Goal: Information Seeking & Learning: Learn about a topic

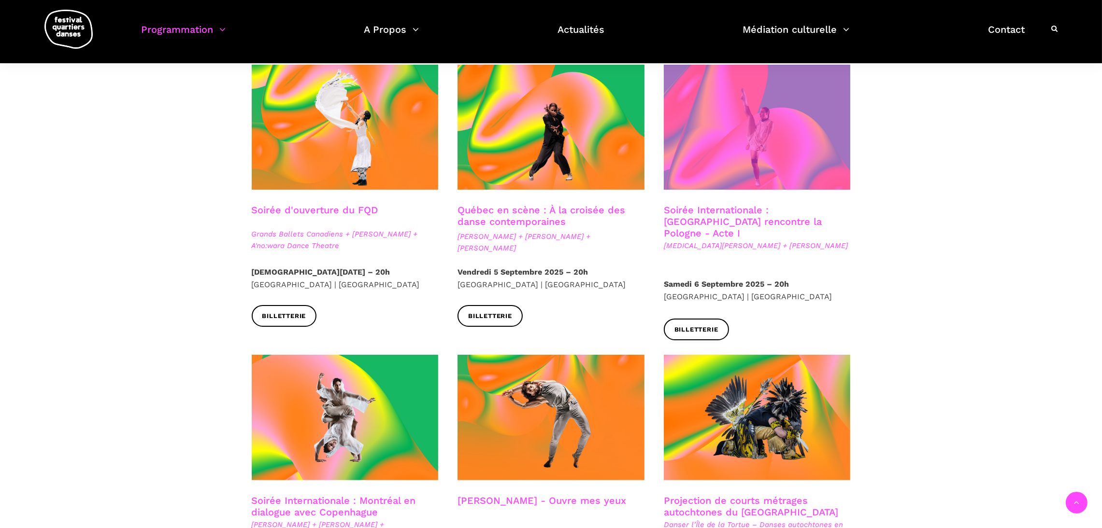
click at [722, 181] on span at bounding box center [757, 127] width 187 height 125
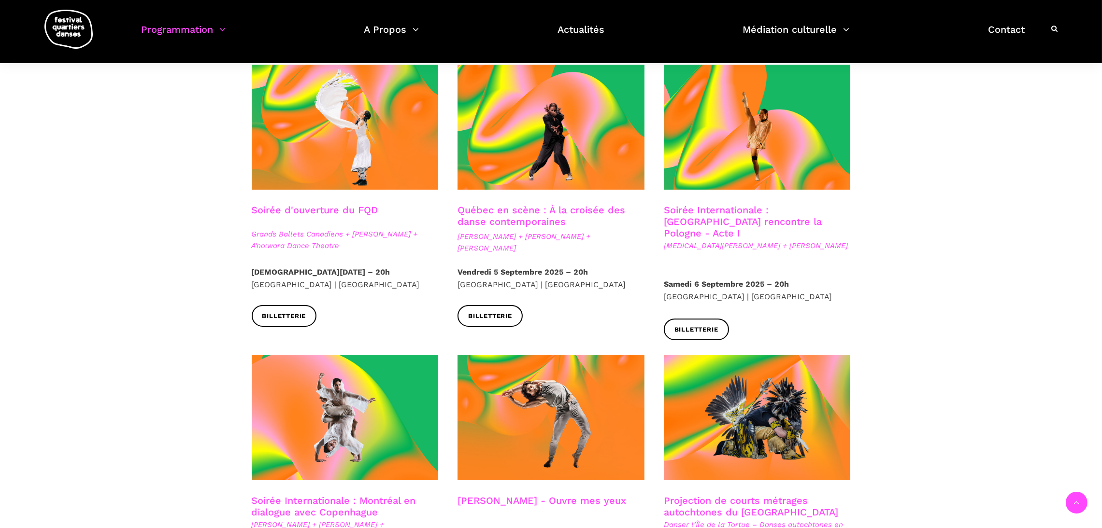
click at [699, 216] on link "Soirée Internationale : Montréal rencontre la Pologne - Acte I" at bounding box center [743, 221] width 158 height 35
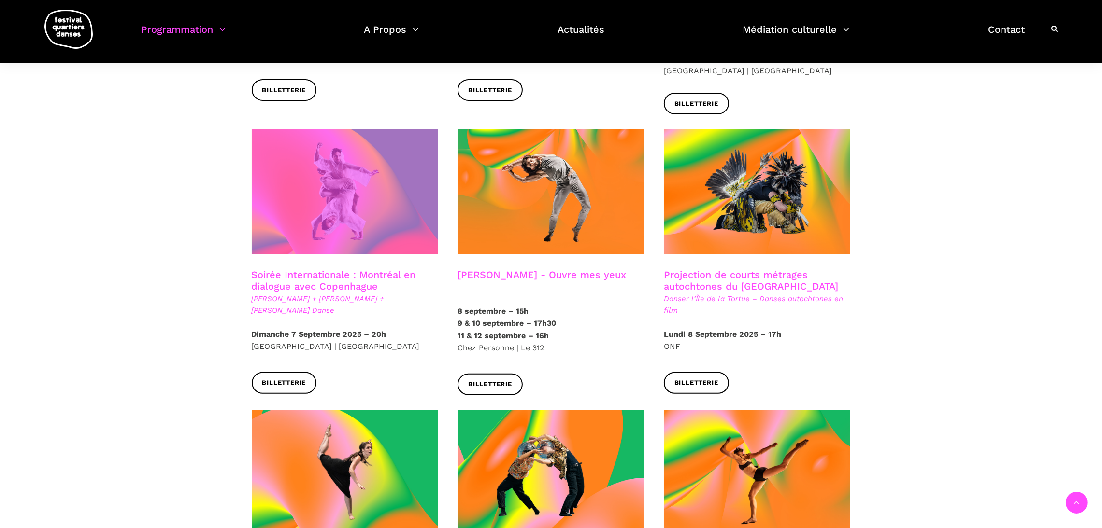
scroll to position [254, 0]
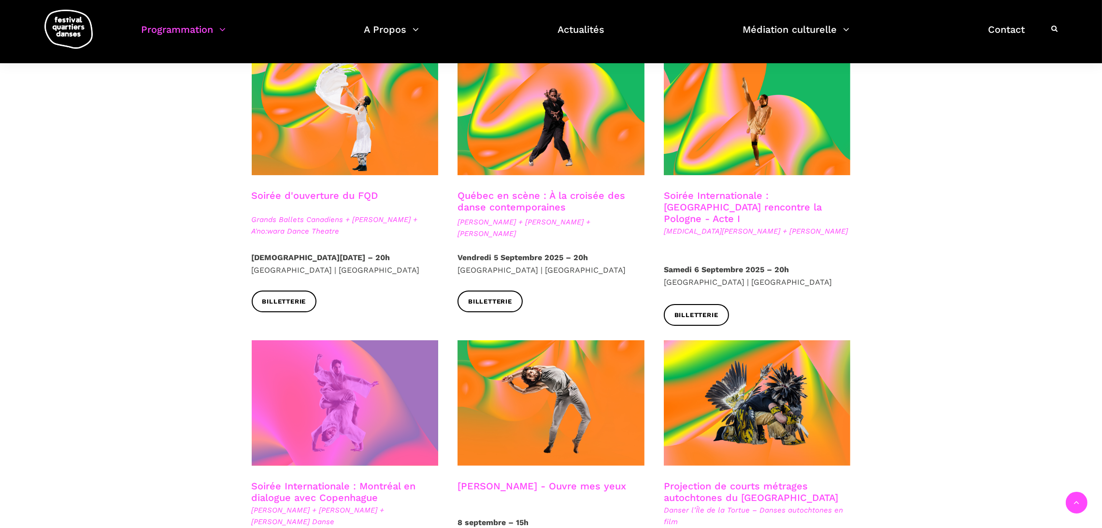
click at [303, 399] on span at bounding box center [345, 403] width 187 height 125
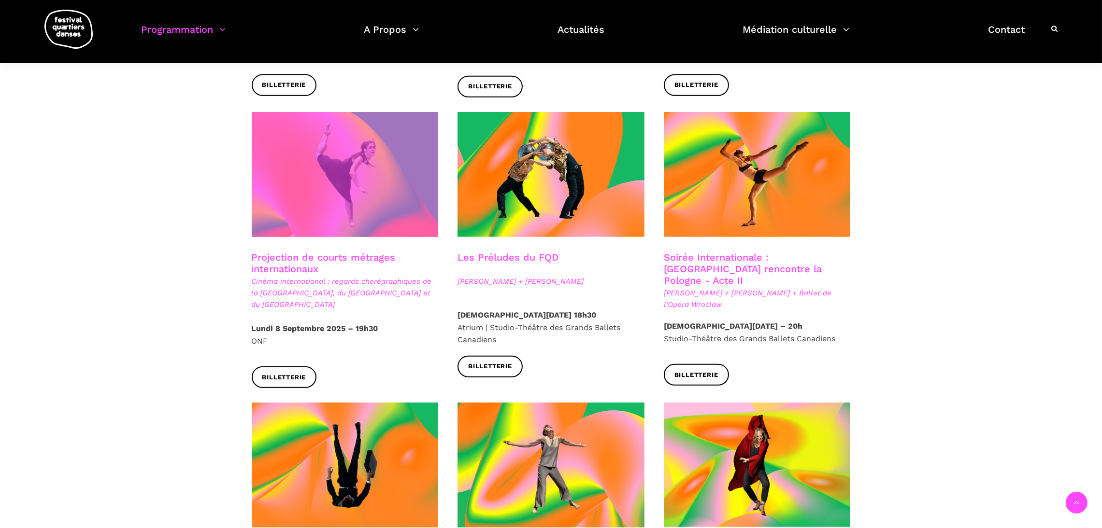
scroll to position [773, 0]
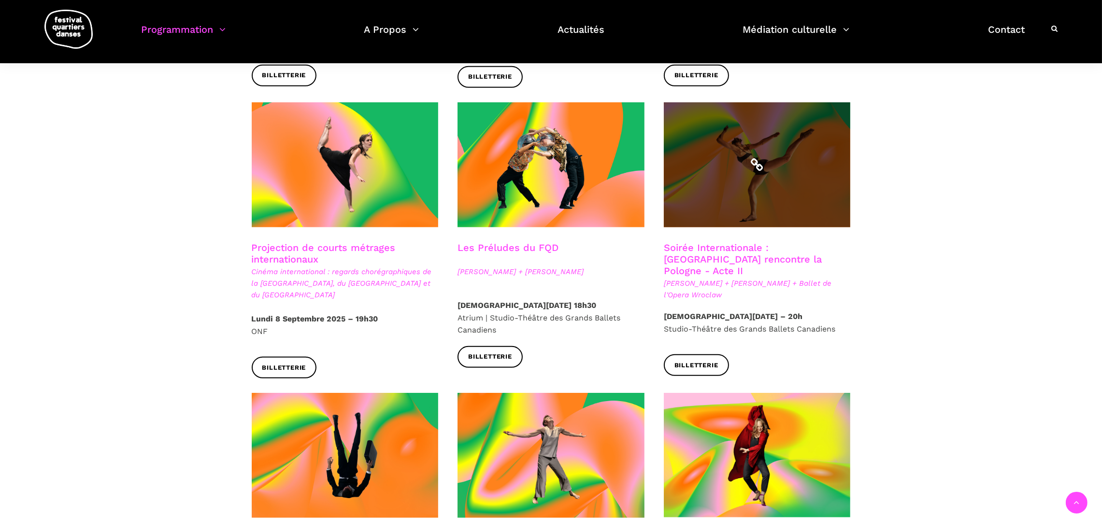
click at [769, 150] on span at bounding box center [757, 164] width 187 height 125
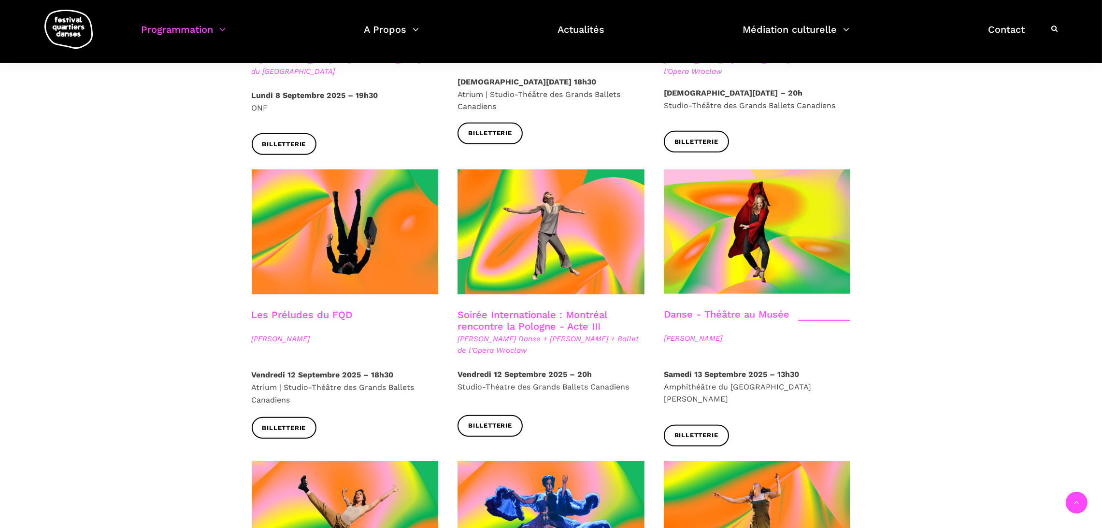
scroll to position [1019, 0]
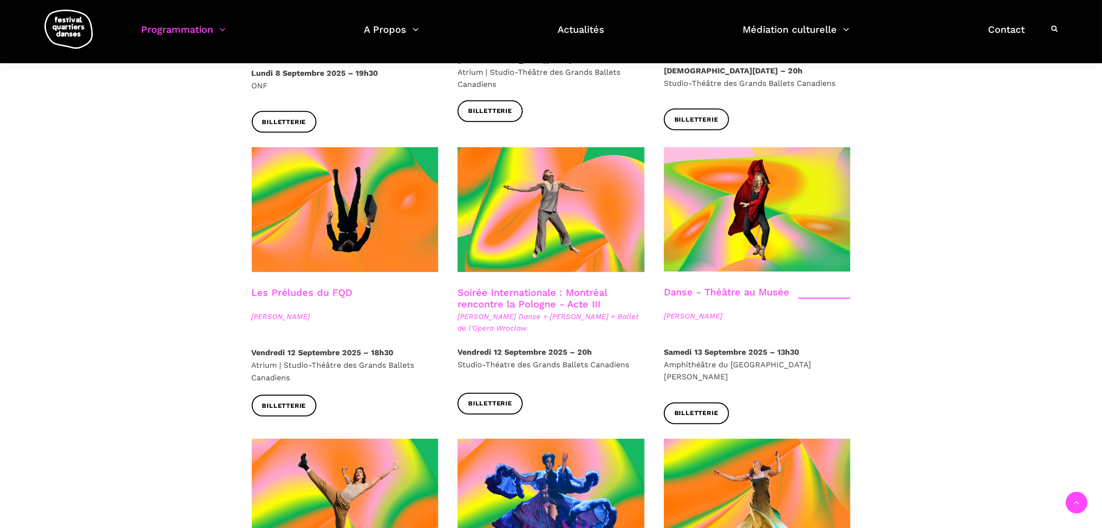
click at [519, 287] on link "Soirée Internationale : Montréal rencontre la Pologne - Acte III" at bounding box center [531, 298] width 149 height 23
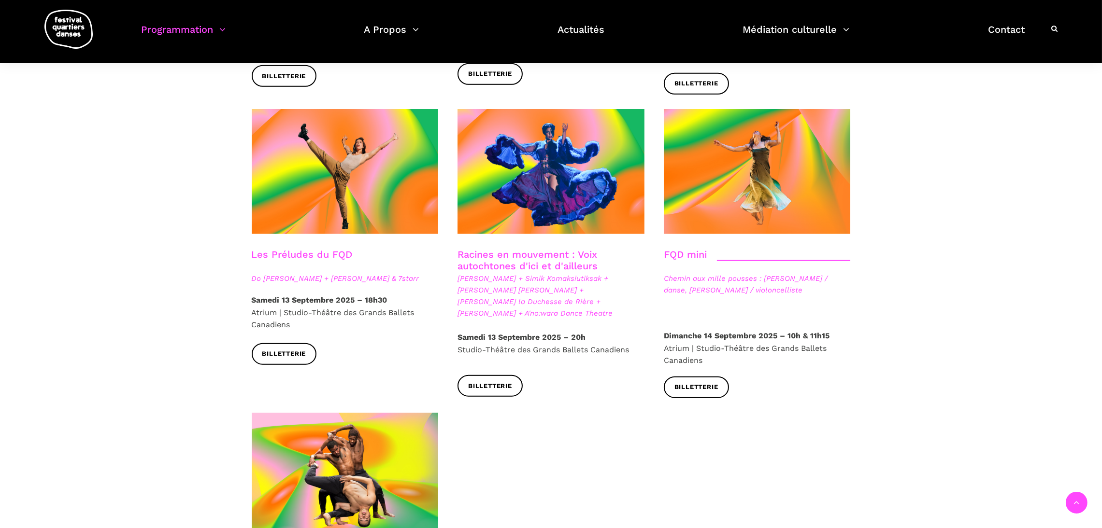
scroll to position [1352, 0]
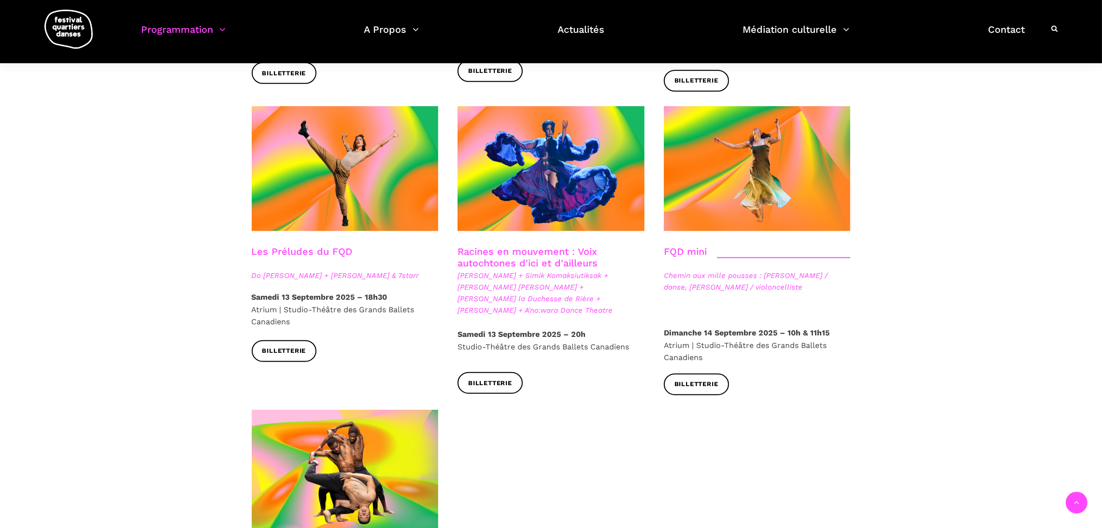
click at [524, 246] on link "Racines en mouvement : Voix autochtones d'ici et d'ailleurs" at bounding box center [527, 257] width 140 height 23
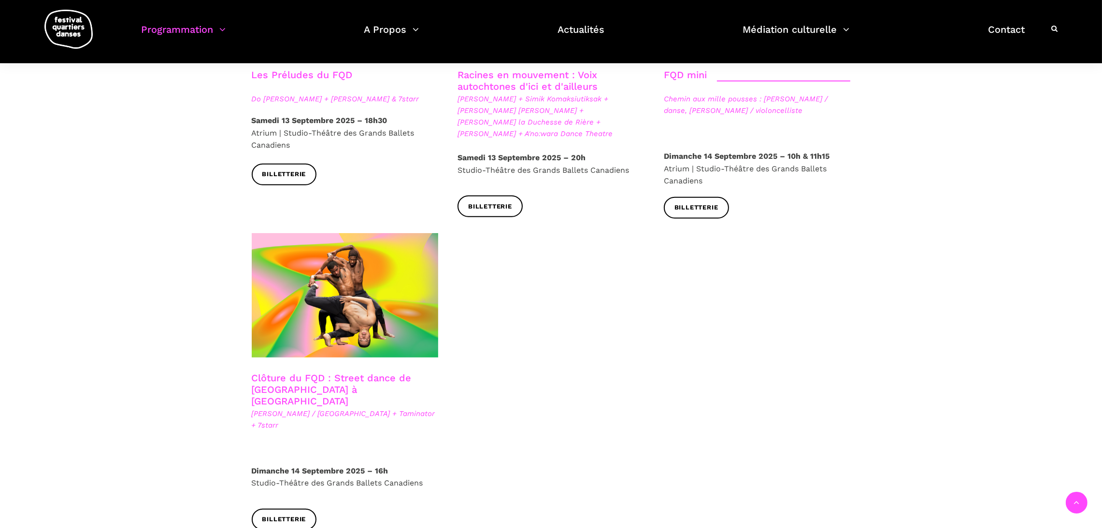
scroll to position [1531, 0]
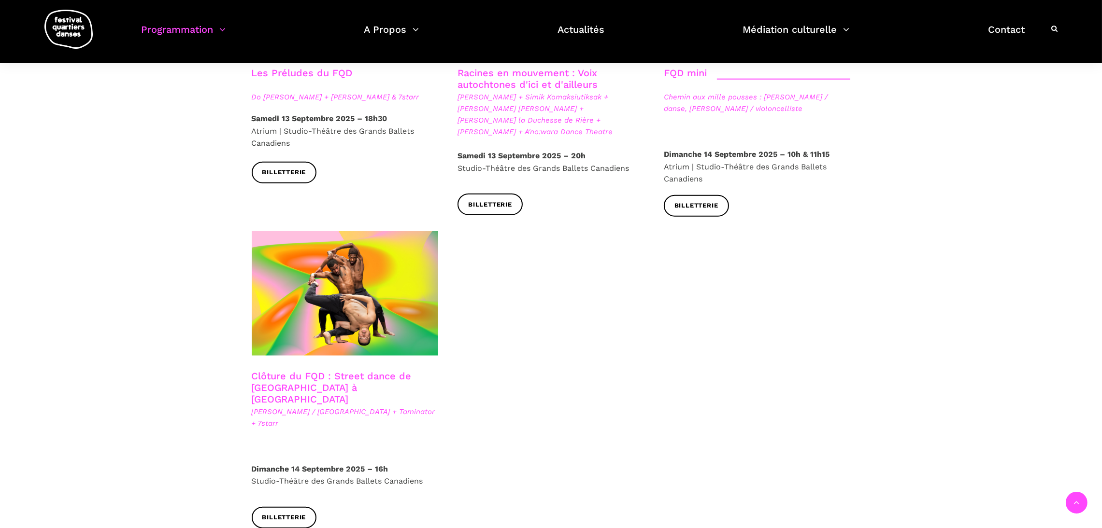
click at [298, 371] on link "Clôture du FQD : Street dance de Copenhague à Montréal" at bounding box center [332, 388] width 160 height 35
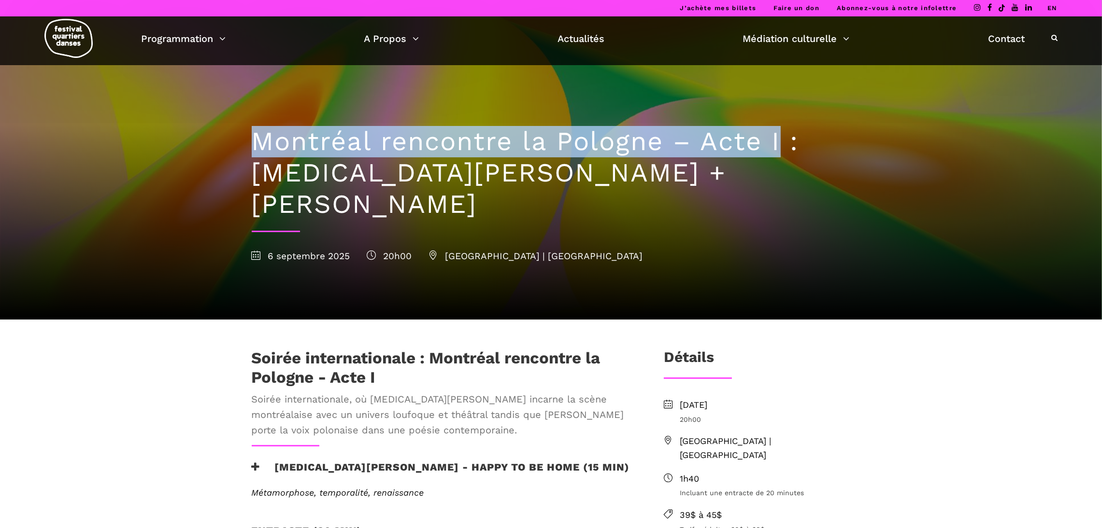
drag, startPoint x: 254, startPoint y: 140, endPoint x: 778, endPoint y: 142, distance: 524.1
click at [778, 142] on h1 "Montréal rencontre la Pologne – Acte I : Kyra Jean Green + Janusz Orlik" at bounding box center [551, 173] width 599 height 94
copy h1 "Montréal rencontre la Pologne – Acte I"
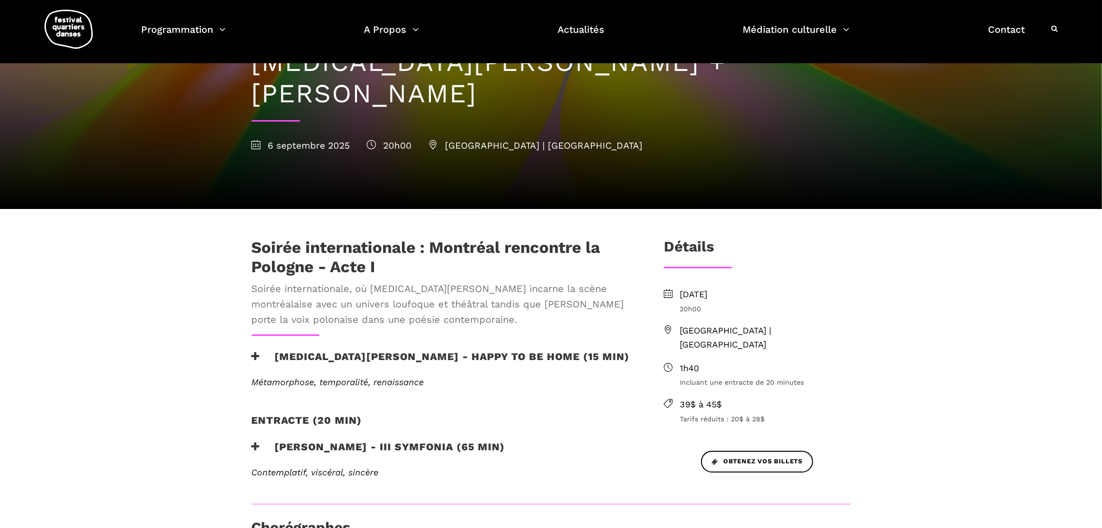
scroll to position [107, 0]
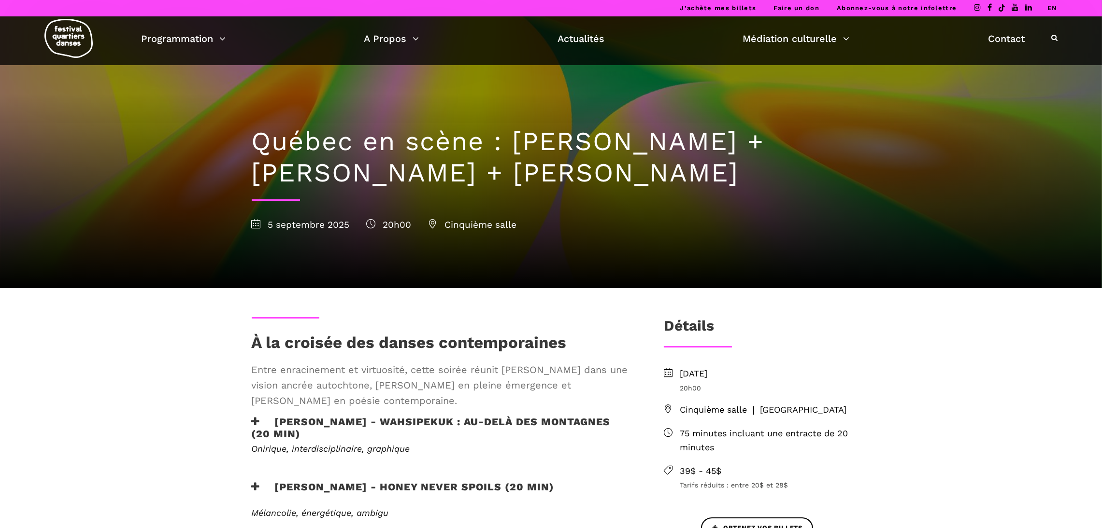
click at [354, 157] on h1 "Québec en scène : Ivanie Aubin-Malo + Zachary Bastille + Pauline Gervais" at bounding box center [551, 157] width 599 height 63
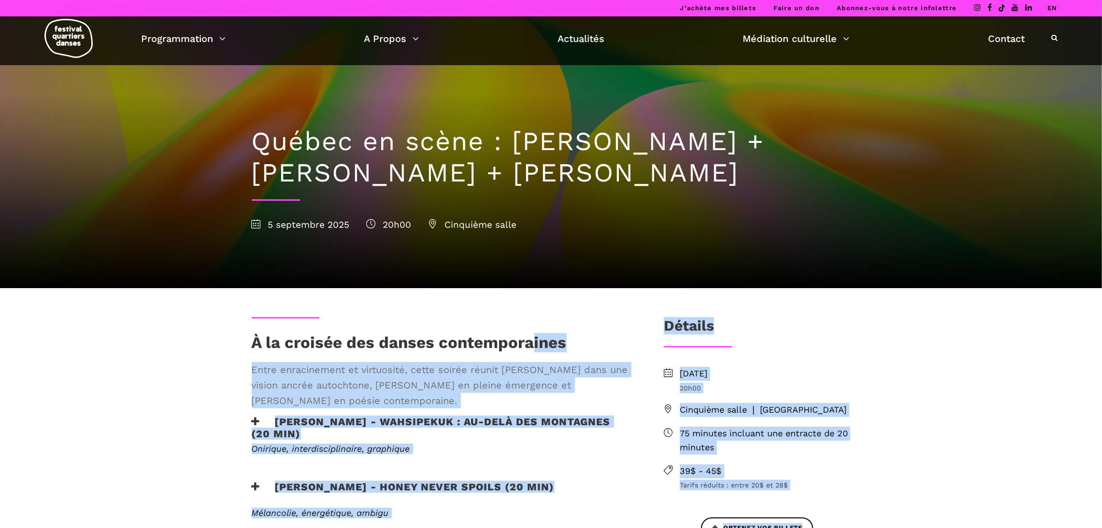
drag, startPoint x: 234, startPoint y: 340, endPoint x: 529, endPoint y: 337, distance: 295.2
click at [529, 337] on h1 "À la croisée des danses contemporaines" at bounding box center [409, 345] width 315 height 24
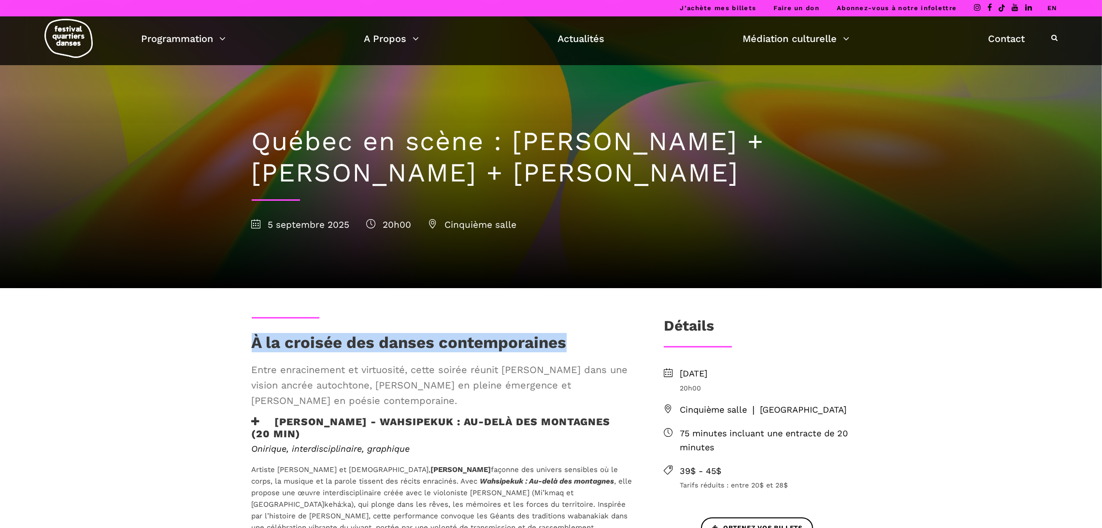
drag, startPoint x: 566, startPoint y: 337, endPoint x: 252, endPoint y: 350, distance: 314.7
click at [252, 350] on h1 "À la croisée des danses contemporaines" at bounding box center [409, 345] width 315 height 24
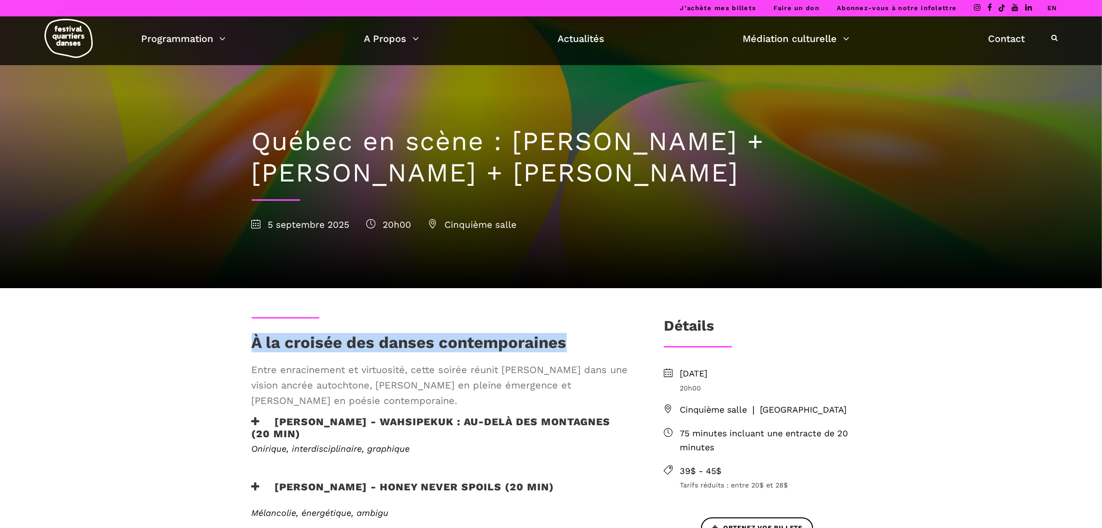
copy h1 "À la croisée des danses contemporaines"
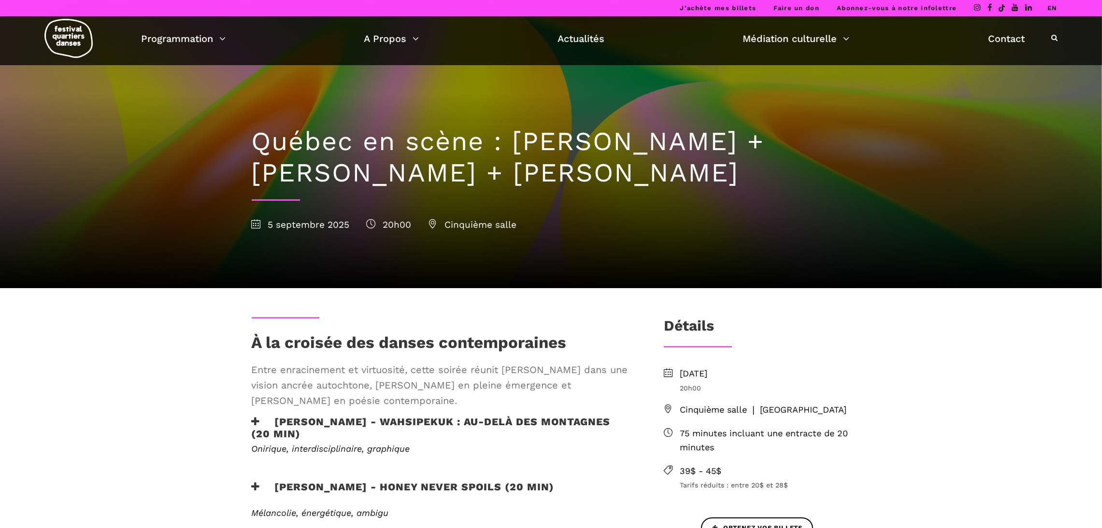
click at [1057, 5] on div "J’achète mes billets Faire un don Abonnez-vous à notre infolettre EN" at bounding box center [551, 8] width 1102 height 16
click at [1054, 5] on link "EN" at bounding box center [1052, 7] width 10 height 7
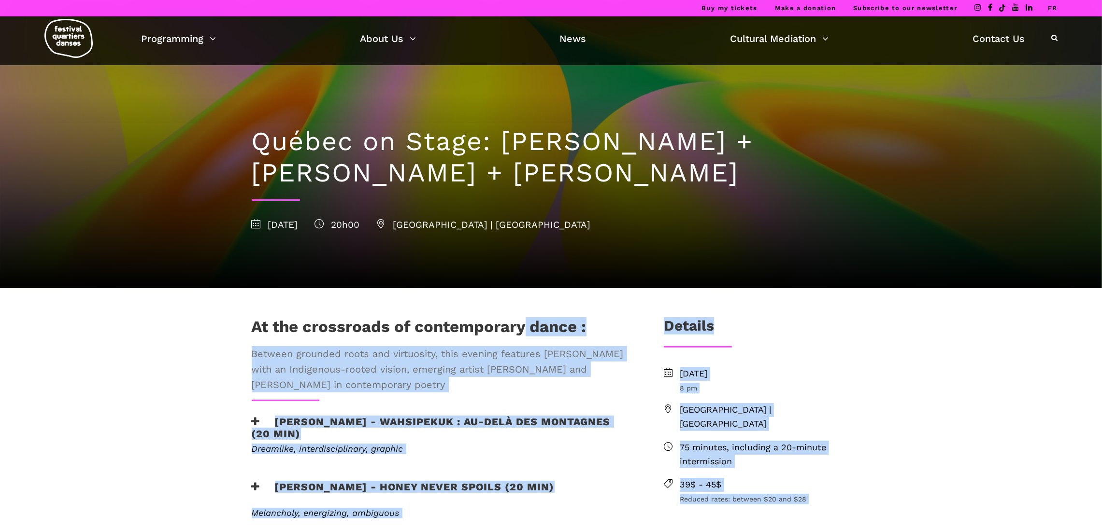
drag, startPoint x: 228, startPoint y: 323, endPoint x: 528, endPoint y: 328, distance: 300.0
click at [604, 319] on div "At the crossroads of contemporary dance :" at bounding box center [442, 329] width 381 height 24
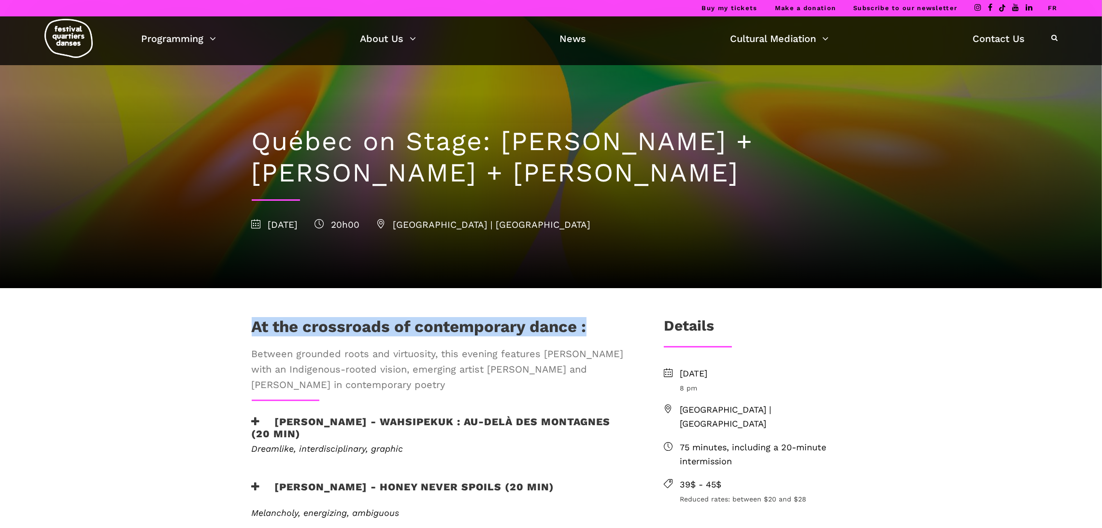
drag, startPoint x: 598, startPoint y: 328, endPoint x: 254, endPoint y: 330, distance: 343.9
click at [254, 330] on div "At the crossroads of contemporary dance :" at bounding box center [442, 329] width 381 height 24
copy h1 "At the crossroads of contemporary dance :"
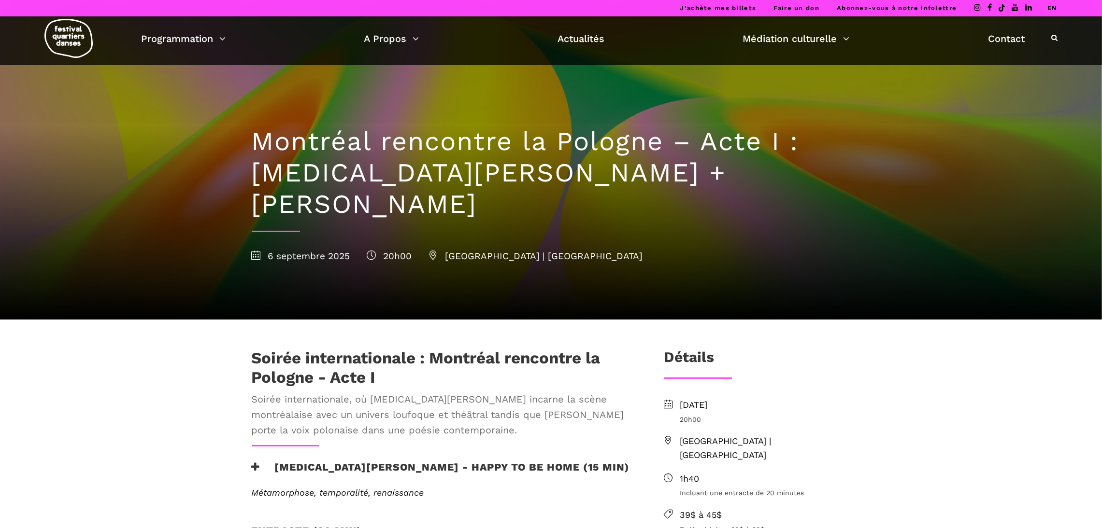
click at [1057, 7] on div "J’achète mes billets Faire un don Abonnez-vous à notre infolettre EN" at bounding box center [551, 8] width 1102 height 16
click at [1051, 4] on link "EN" at bounding box center [1052, 7] width 10 height 7
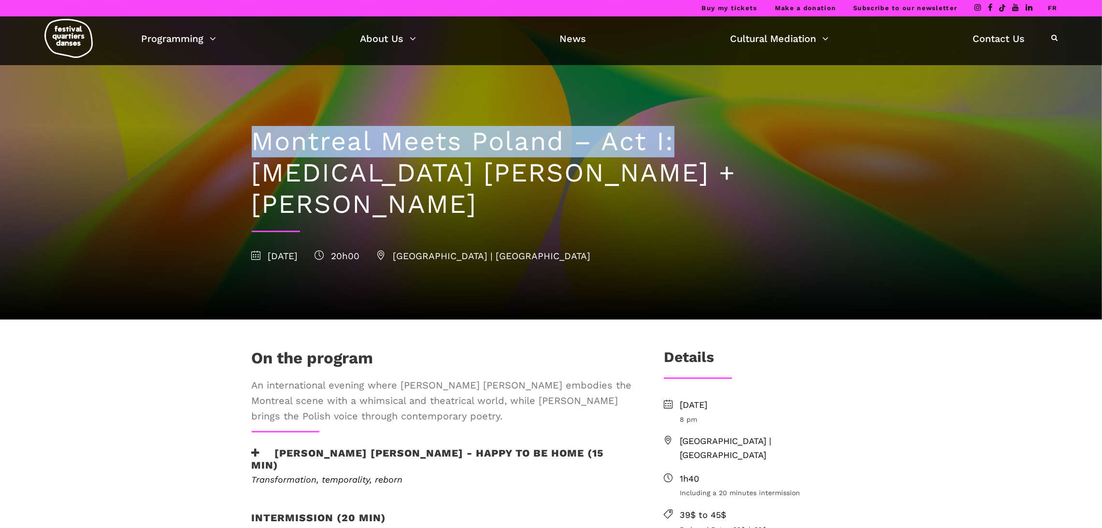
drag, startPoint x: 297, startPoint y: 143, endPoint x: 672, endPoint y: 146, distance: 375.4
click at [672, 146] on h1 "Montreal Meets Poland – Act I: [MEDICAL_DATA] [PERSON_NAME] + [PERSON_NAME]" at bounding box center [551, 173] width 599 height 94
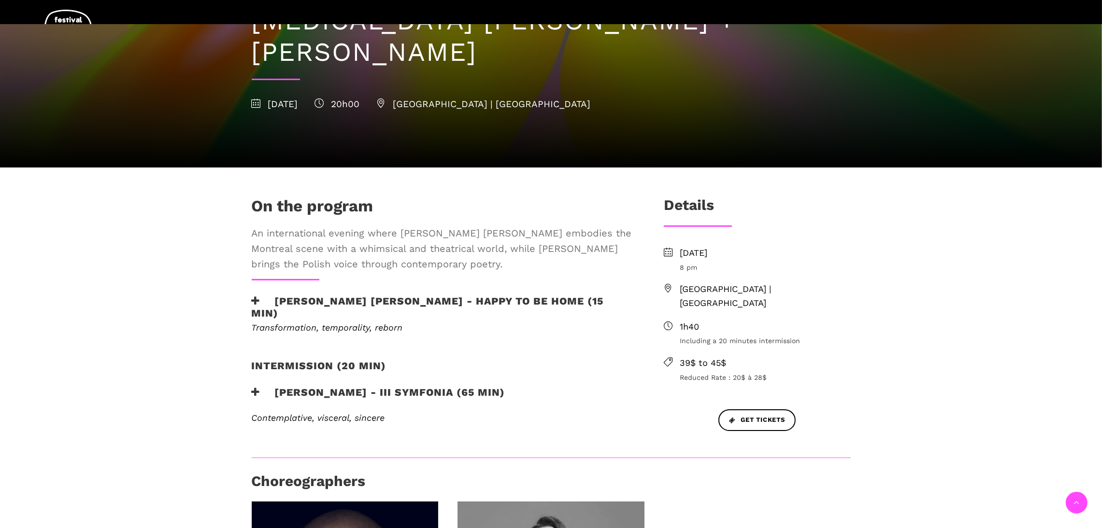
scroll to position [203, 0]
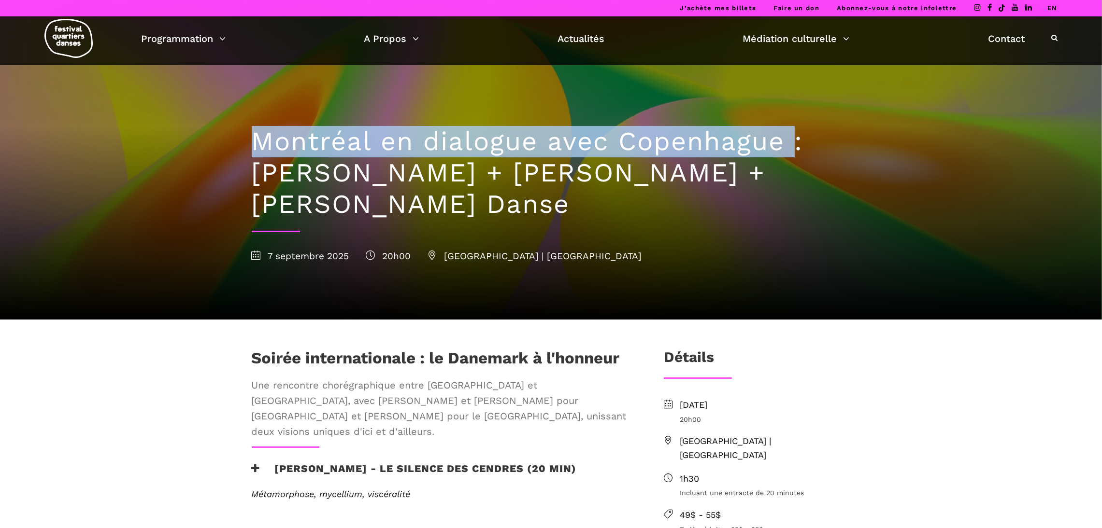
drag, startPoint x: 260, startPoint y: 139, endPoint x: 791, endPoint y: 150, distance: 530.5
click at [791, 150] on h1 "Montréal en dialogue avec Copenhague : [PERSON_NAME] + [PERSON_NAME] + [PERSON_…" at bounding box center [551, 173] width 599 height 94
copy h1 "Montréal en dialogue avec Copenhague"
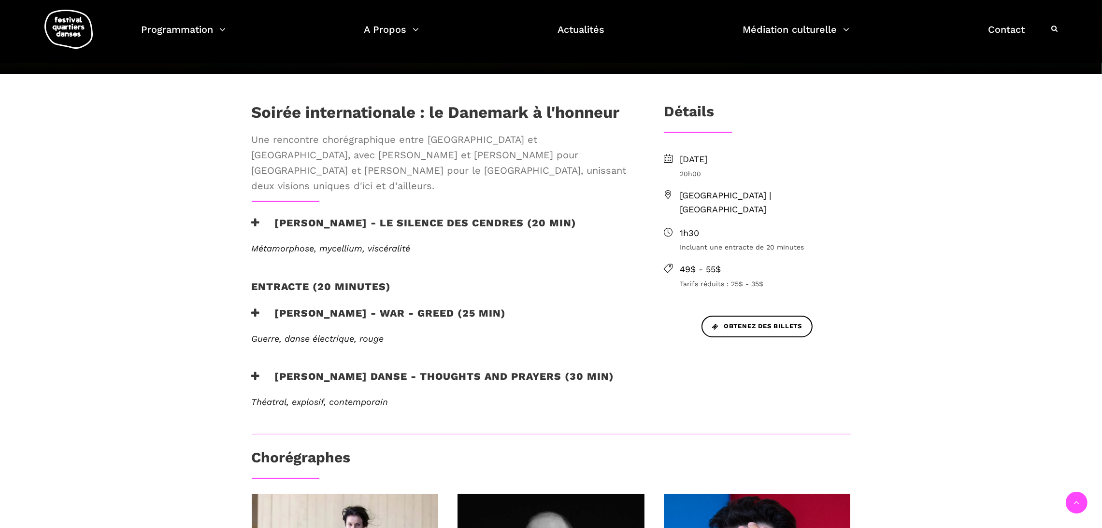
scroll to position [248, 0]
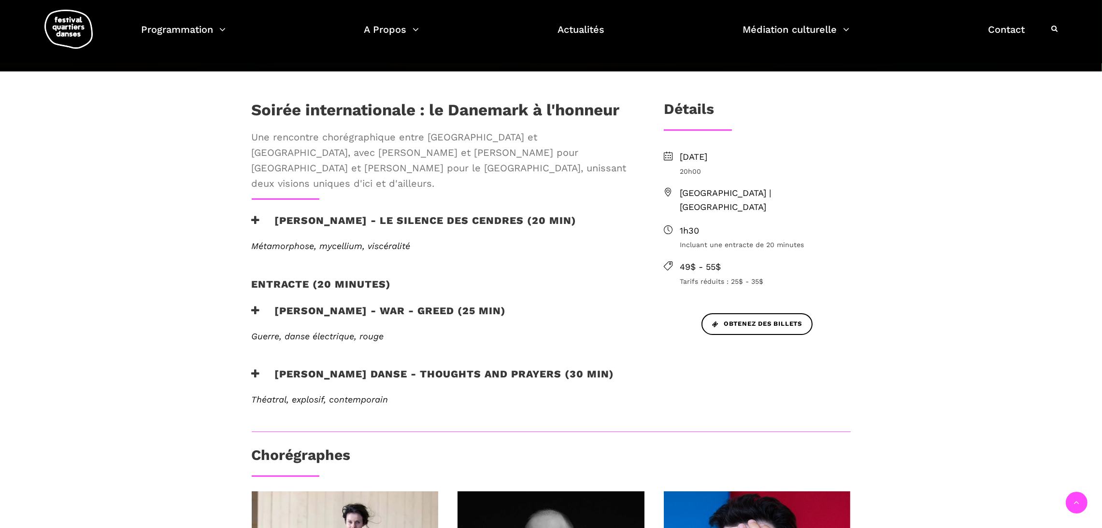
click at [395, 305] on h3 "[PERSON_NAME] - WAR - GREED (25 min)" at bounding box center [379, 317] width 255 height 24
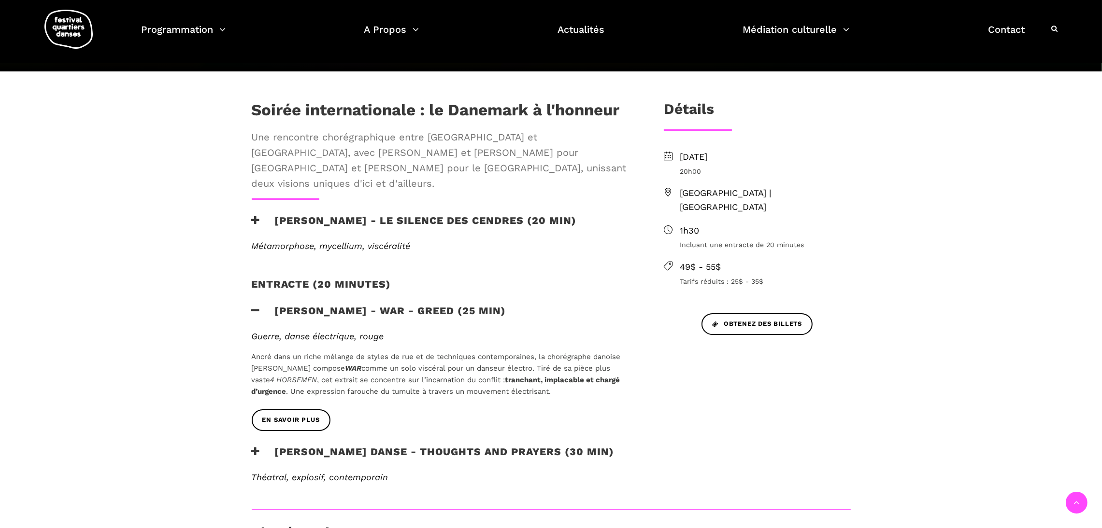
click at [478, 446] on h3 "[PERSON_NAME] Danse - Thoughts and Prayers (30 min)" at bounding box center [433, 458] width 363 height 24
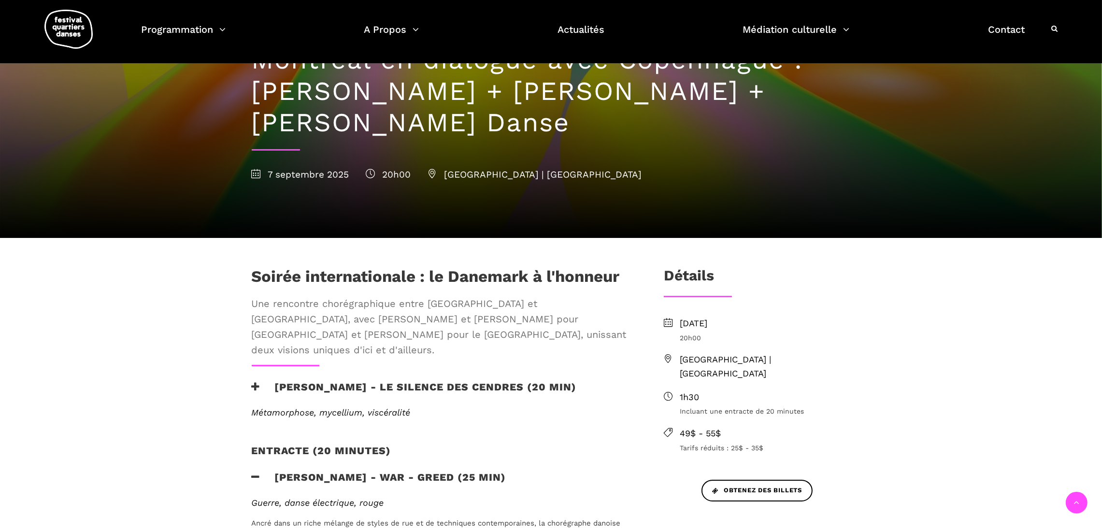
scroll to position [0, 0]
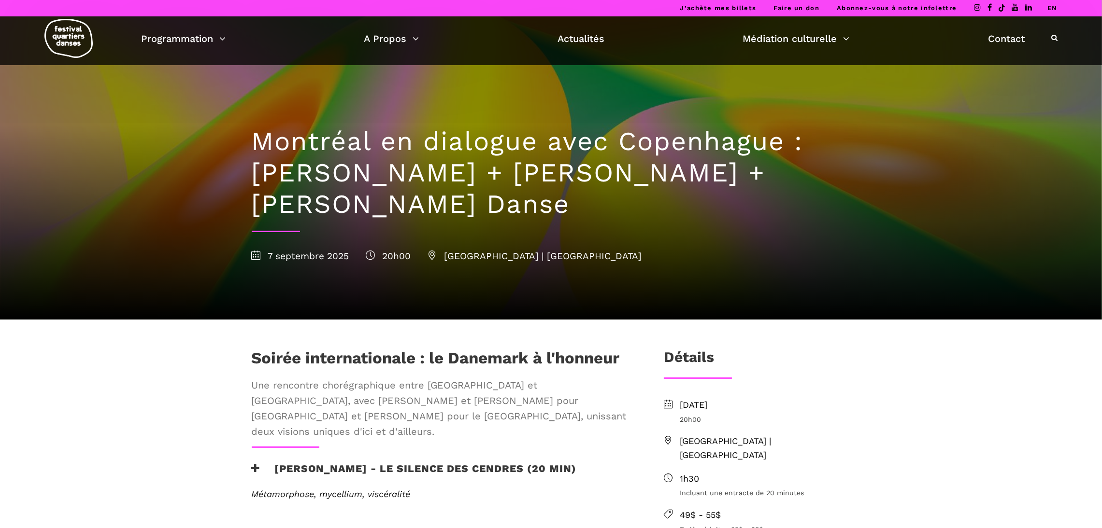
click at [1056, 7] on link "EN" at bounding box center [1052, 7] width 10 height 7
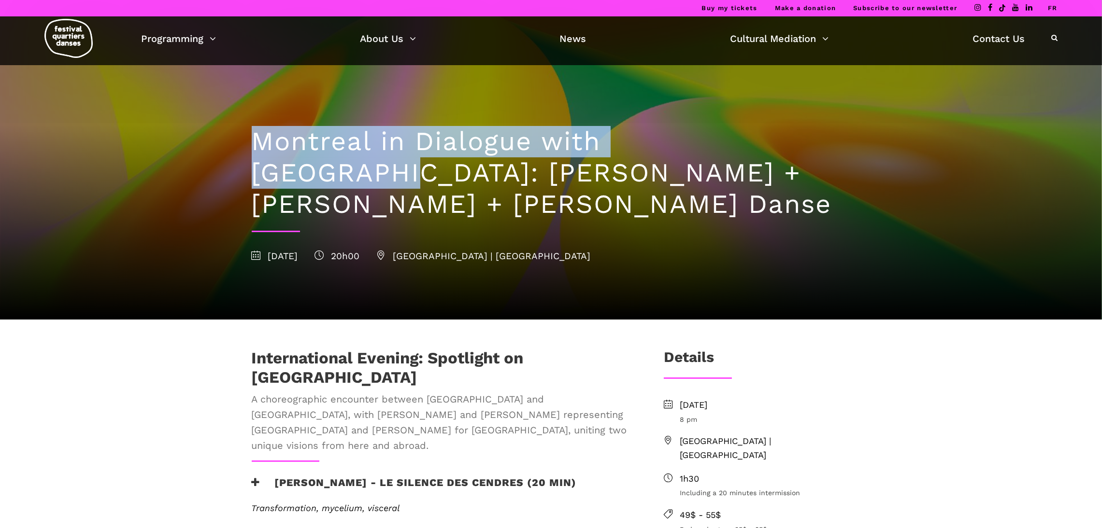
drag, startPoint x: 778, startPoint y: 139, endPoint x: 261, endPoint y: 139, distance: 516.4
click at [261, 139] on h1 "Montreal in Dialogue with [GEOGRAPHIC_DATA]: [PERSON_NAME] + [PERSON_NAME] + [P…" at bounding box center [551, 173] width 599 height 94
copy h1 "Montreal in Dialogue with Copenhagen"
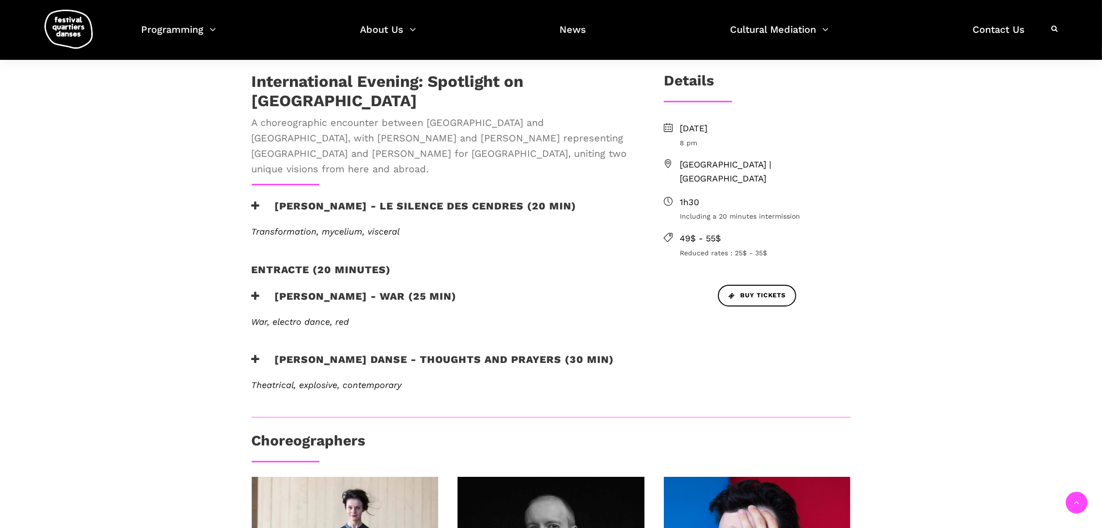
scroll to position [277, 0]
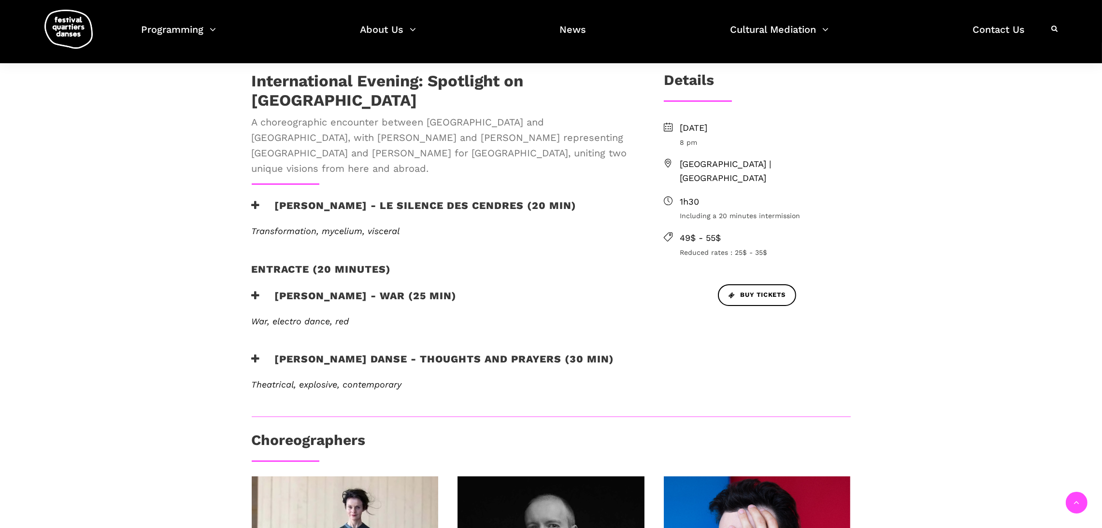
click at [348, 200] on h3 "[PERSON_NAME] - Le silence des cendres (20 min)" at bounding box center [414, 212] width 325 height 24
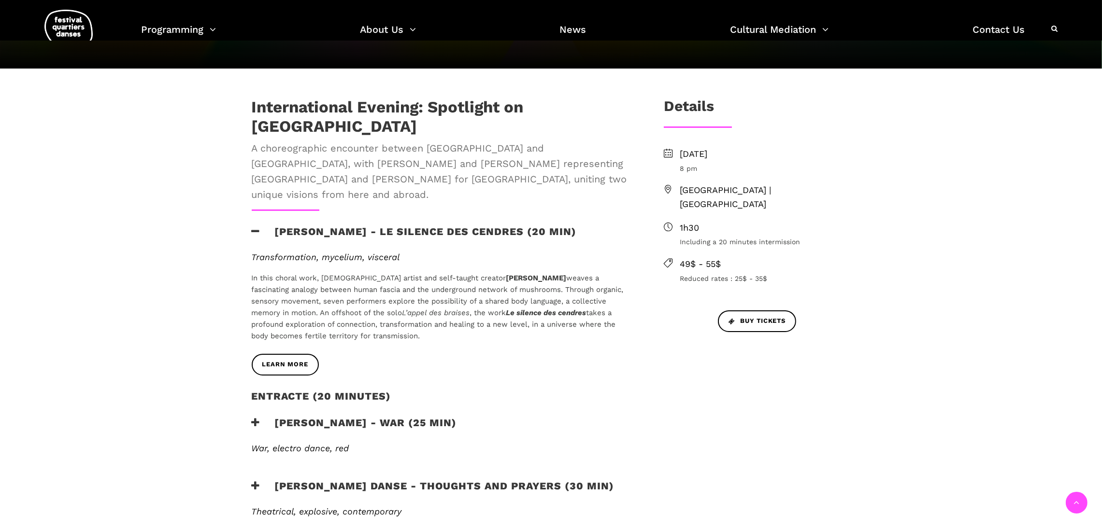
scroll to position [252, 0]
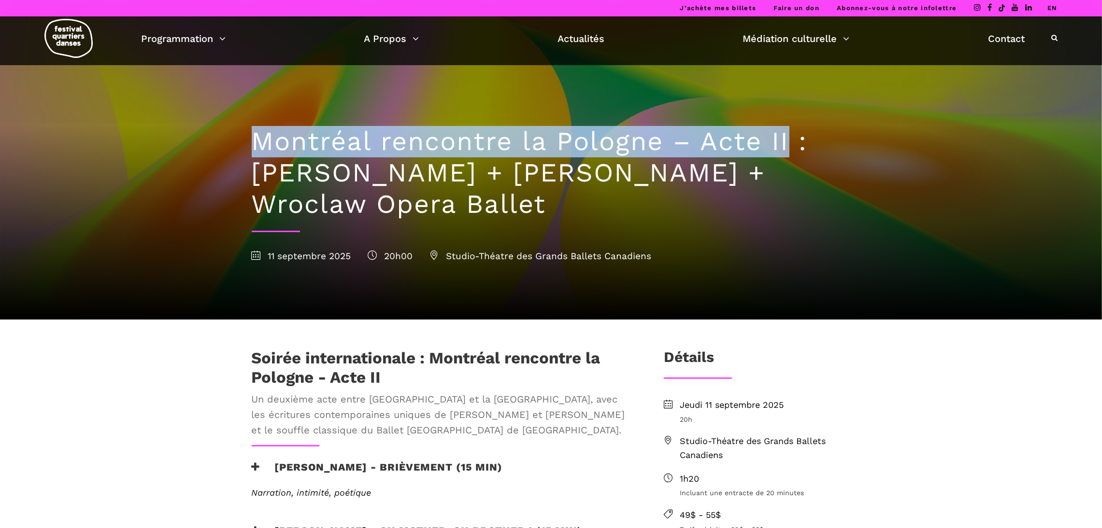
drag, startPoint x: 788, startPoint y: 138, endPoint x: 257, endPoint y: 151, distance: 531.5
click at [257, 151] on h1 "Montréal rencontre la Pologne – Acte II : [PERSON_NAME] + [PERSON_NAME] + Wrocl…" at bounding box center [551, 173] width 599 height 94
copy h1 "Montréal rencontre la Pologne – Acte II"
drag, startPoint x: 250, startPoint y: 174, endPoint x: 433, endPoint y: 206, distance: 185.8
click at [433, 206] on div "Montréal rencontre la Pologne – Acte II : Béatrice Larrivée + Cai Glover + Wroc…" at bounding box center [551, 192] width 618 height 255
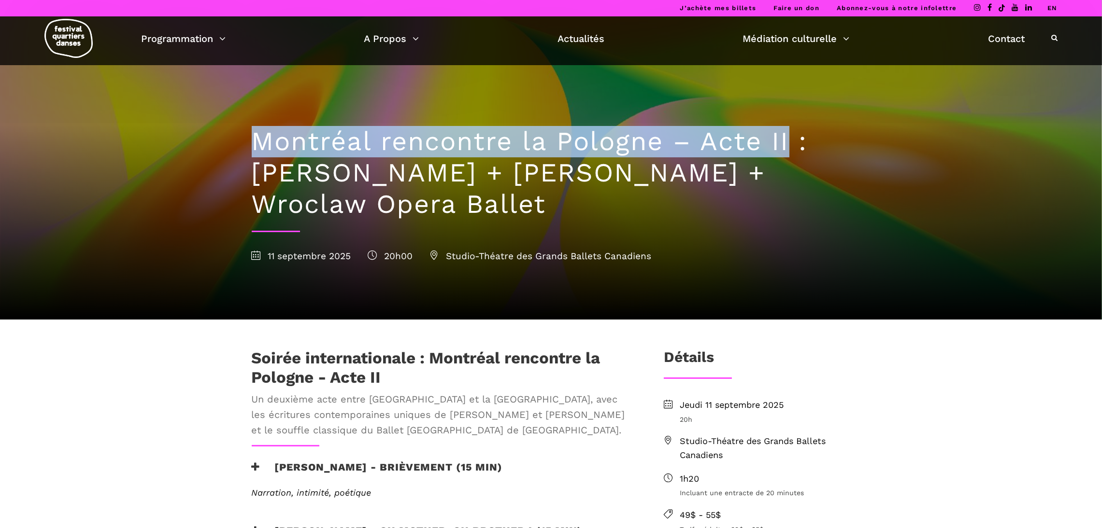
copy h1 "Béatrice Larrivée + Cai Glover + Wroclaw Opera Ballet"
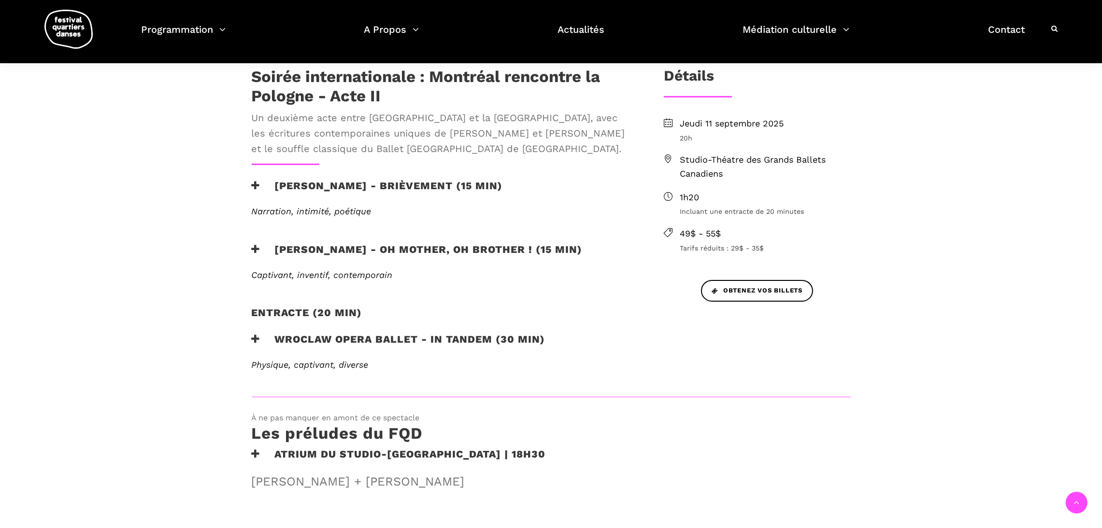
scroll to position [283, 0]
click at [390, 336] on h3 "Wroclaw Opera Ballet - In Tandem (30 min)" at bounding box center [399, 344] width 294 height 24
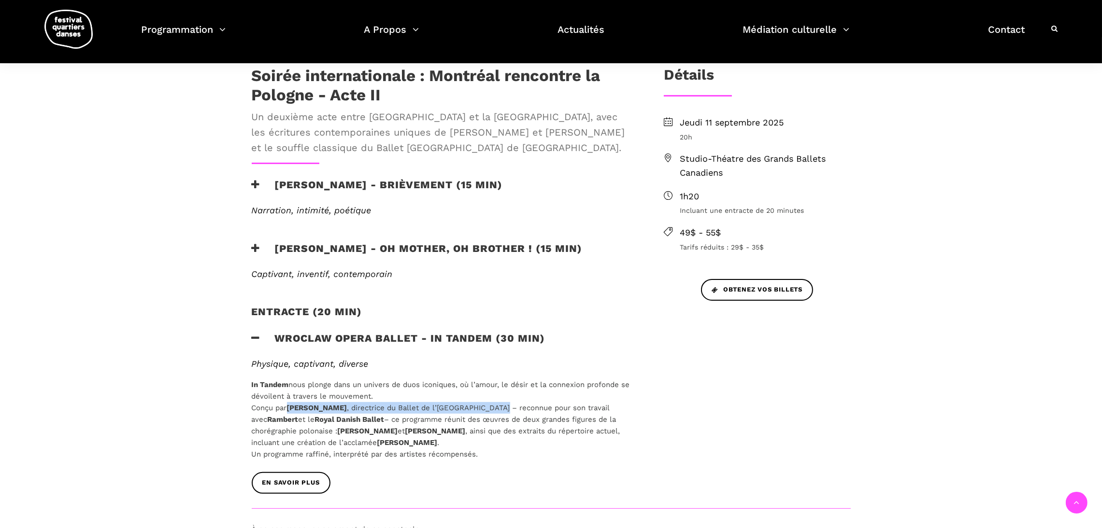
drag, startPoint x: 520, startPoint y: 406, endPoint x: 288, endPoint y: 407, distance: 231.4
click at [288, 407] on p "In Tandem nous plonge dans un univers de duos iconiques, où l’amour, le désir e…" at bounding box center [442, 419] width 381 height 81
copy p "Małgorzata Dzierżon , directrice du Ballet de l’Opéra de Wrocław"
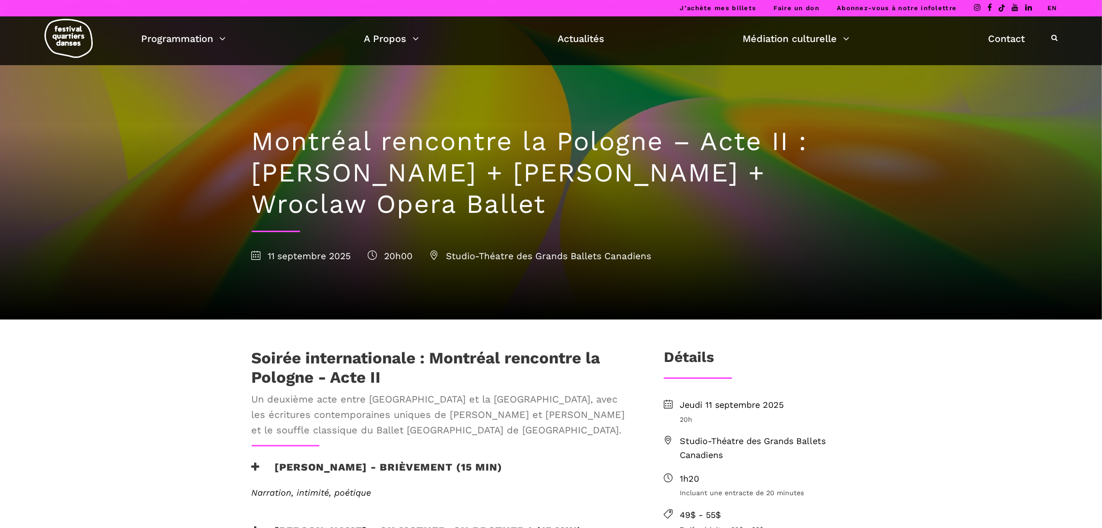
drag, startPoint x: 702, startPoint y: 173, endPoint x: 703, endPoint y: 218, distance: 44.9
click at [703, 218] on h1 "Montréal rencontre la Pologne – Acte II : Béatrice Larrivée + Cai Glover + Wroc…" at bounding box center [551, 173] width 599 height 94
copy h1 "Wroclaw Opera Ballet"
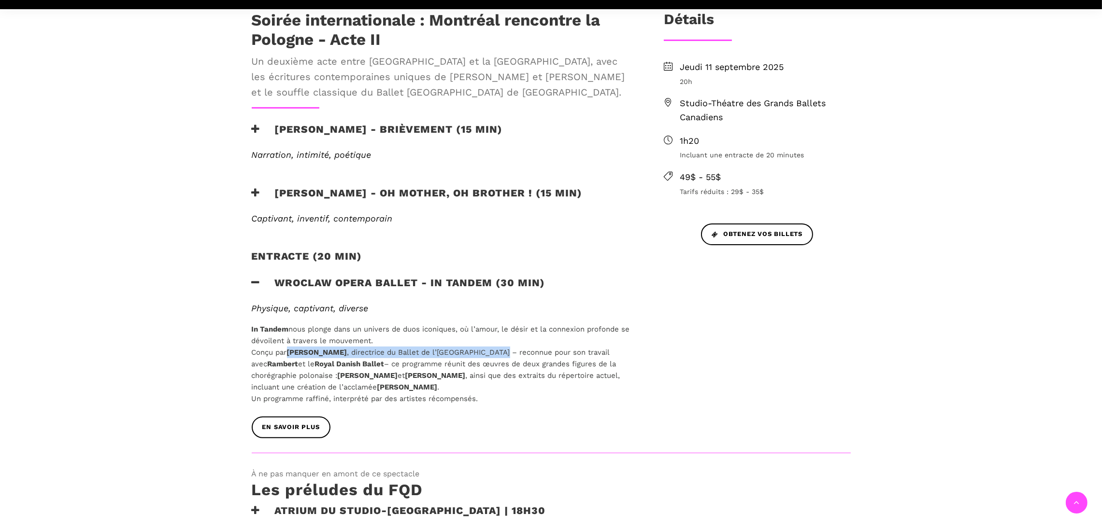
scroll to position [340, 0]
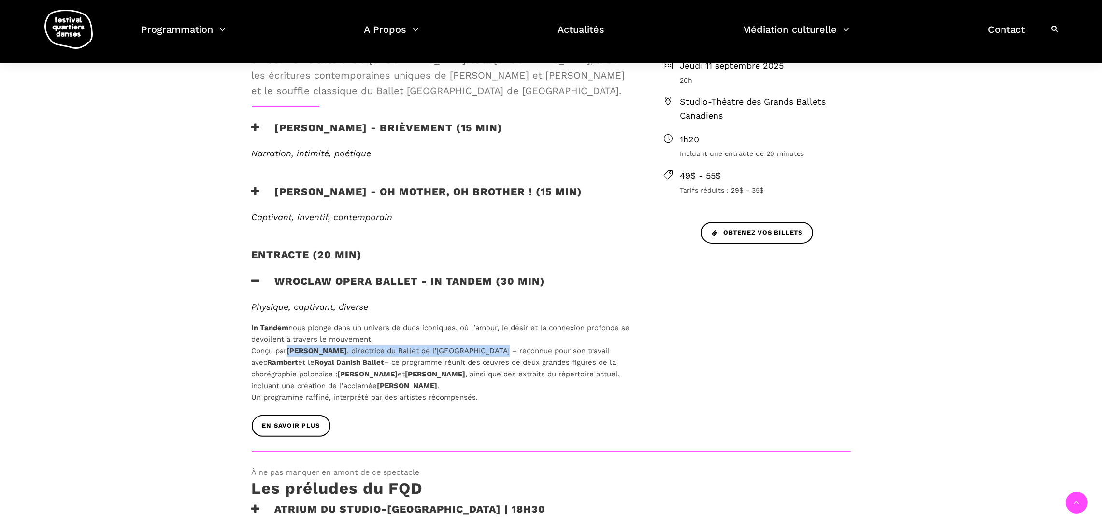
drag, startPoint x: 290, startPoint y: 349, endPoint x: 364, endPoint y: 349, distance: 73.4
click at [364, 349] on p "In Tandem nous plonge dans un univers de duos iconiques, où l’amour, le désir e…" at bounding box center [442, 362] width 381 height 81
copy strong "Małgorzata Dzierżon"
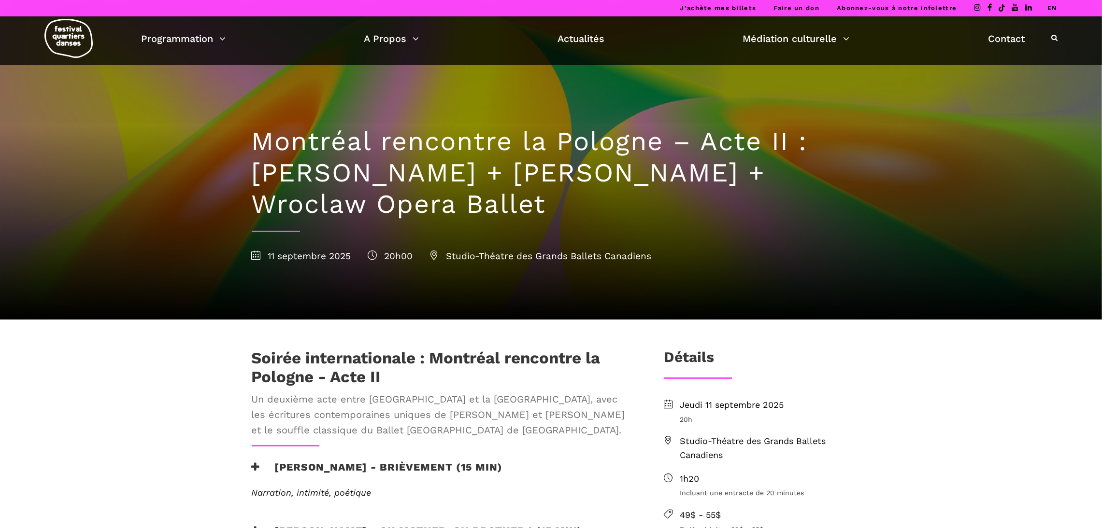
click at [1048, 11] on link "EN" at bounding box center [1052, 7] width 10 height 7
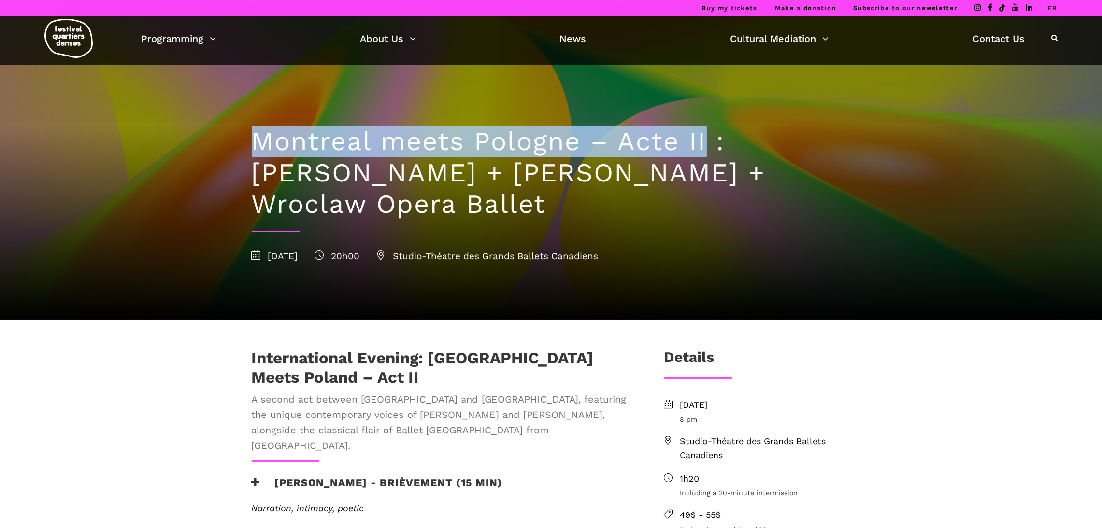
drag, startPoint x: 706, startPoint y: 140, endPoint x: 237, endPoint y: 116, distance: 469.7
click at [237, 116] on div "Montreal meets Pologne – Acte II : [PERSON_NAME] + [PERSON_NAME] + Wroclaw Oper…" at bounding box center [551, 192] width 638 height 255
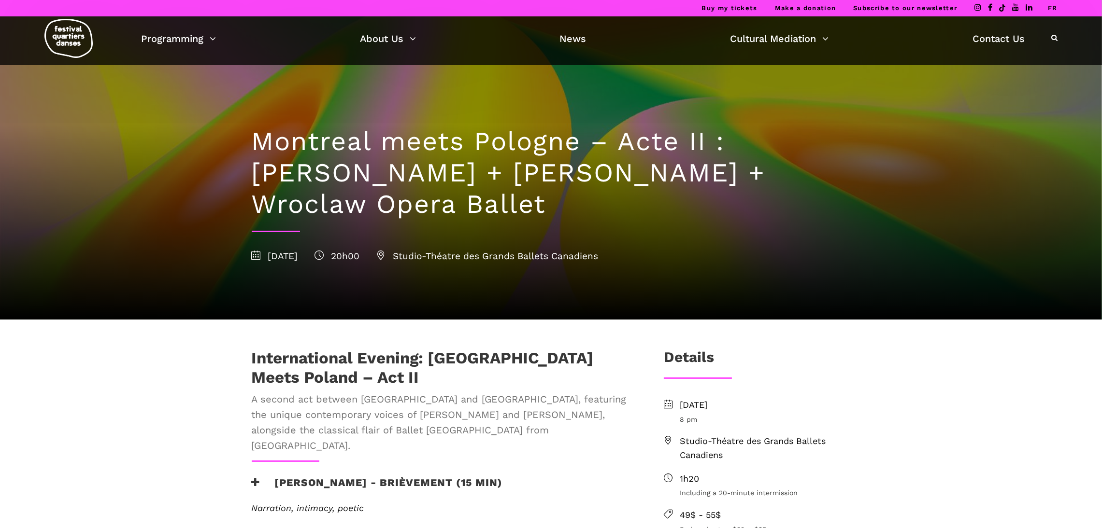
click at [269, 180] on h1 "Montreal meets Pologne – Acte II : [PERSON_NAME] + [PERSON_NAME] + Wroclaw Oper…" at bounding box center [551, 173] width 599 height 94
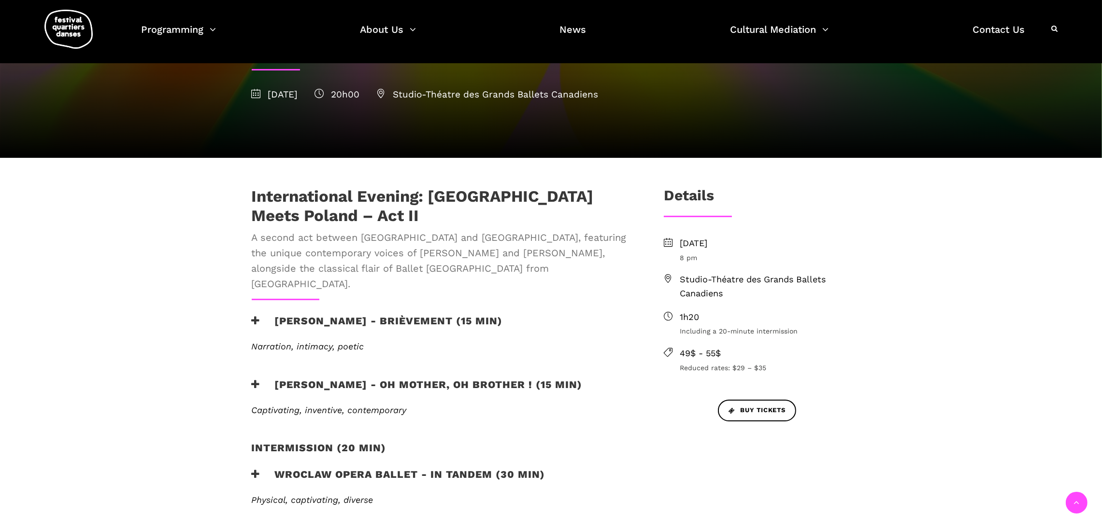
scroll to position [171, 0]
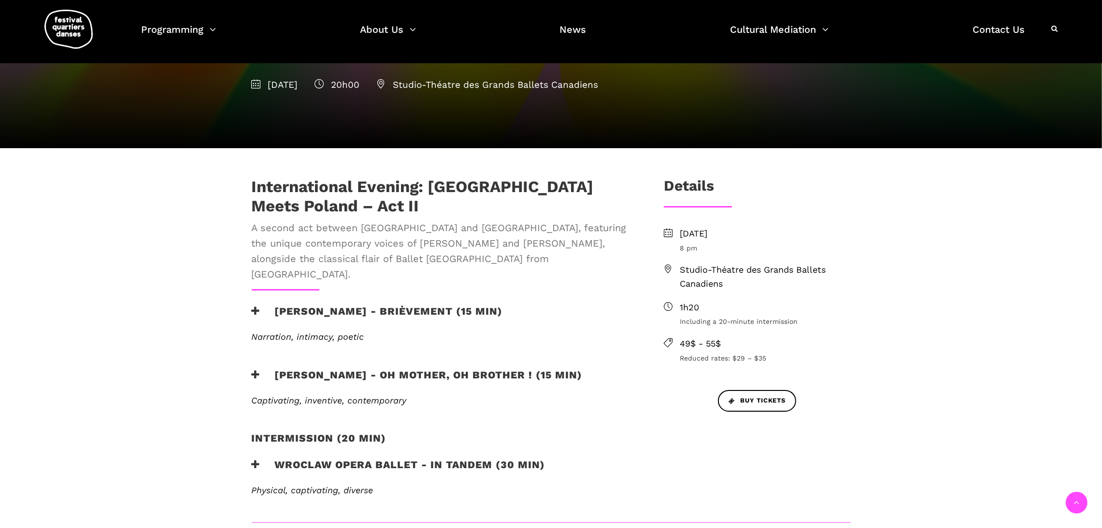
click at [411, 305] on h3 "Béatrice Larrivée - Brièvement (15 min)" at bounding box center [377, 317] width 251 height 24
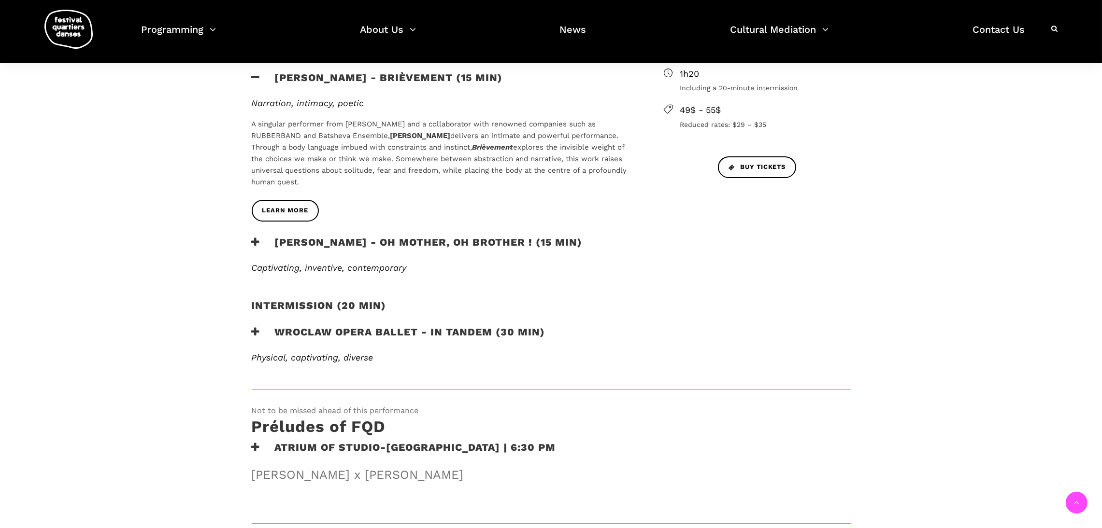
scroll to position [406, 0]
click at [346, 325] on h3 "Wroclaw Opera Ballet - In Tandem (30 min)" at bounding box center [399, 337] width 294 height 24
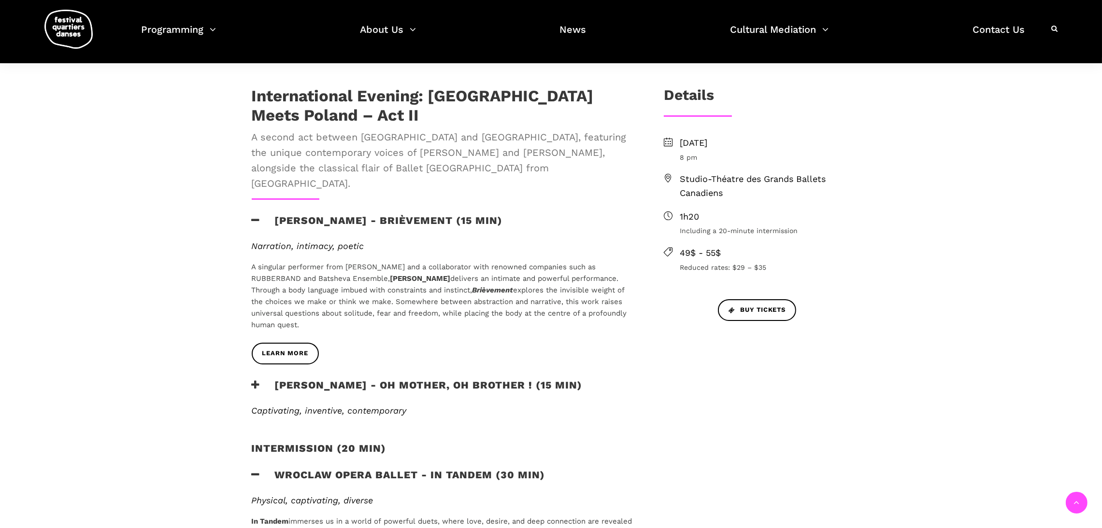
scroll to position [261, 0]
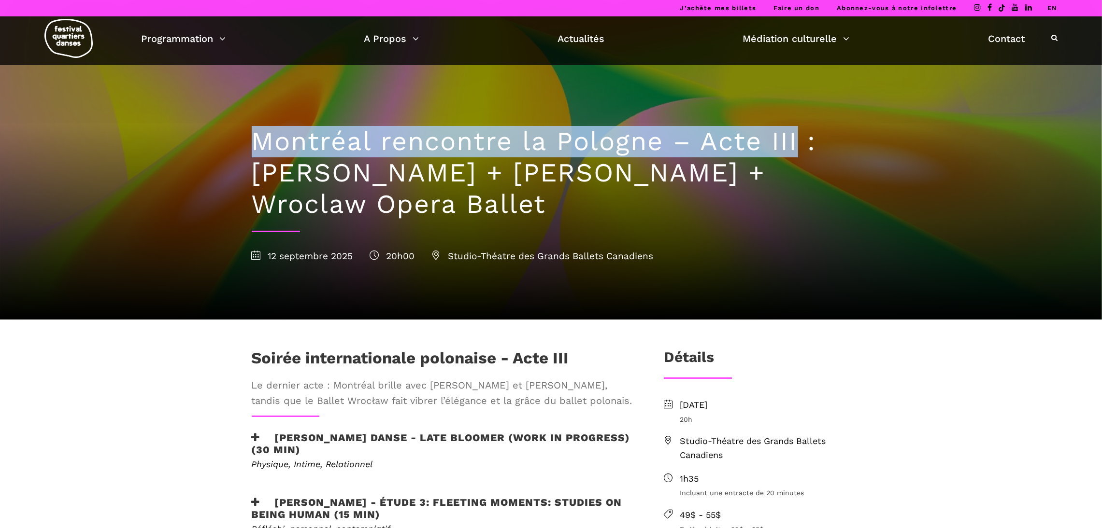
drag, startPoint x: 256, startPoint y: 141, endPoint x: 800, endPoint y: 133, distance: 544.9
click at [800, 133] on h1 "Montréal rencontre la Pologne – Acte III : [PERSON_NAME] + [PERSON_NAME] + Wroc…" at bounding box center [551, 173] width 599 height 94
copy h1 "Montréal rencontre la Pologne – Acte III"
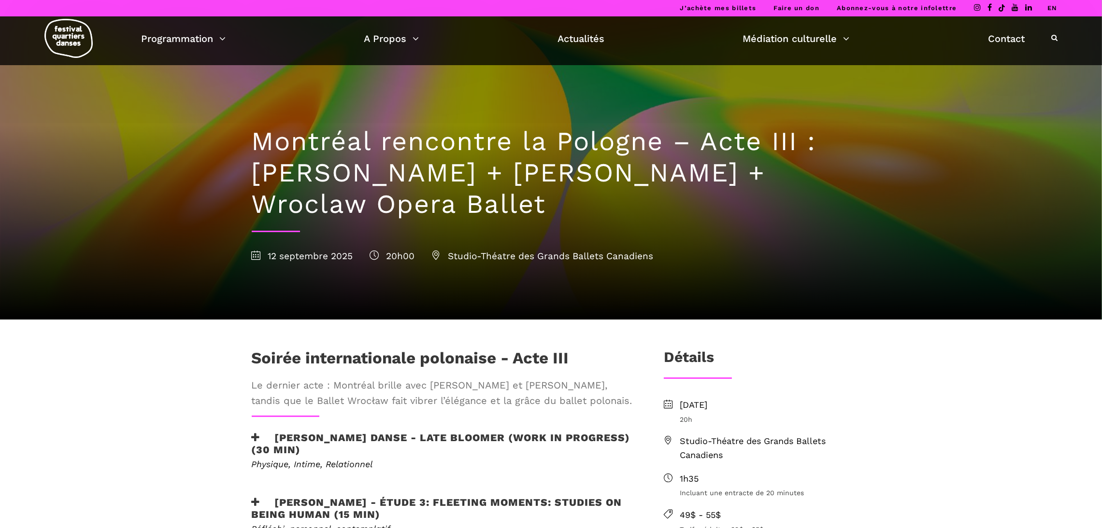
click at [442, 189] on h1 "Montréal rencontre la Pologne – Acte III : [PERSON_NAME] + [PERSON_NAME] + Wroc…" at bounding box center [551, 173] width 599 height 94
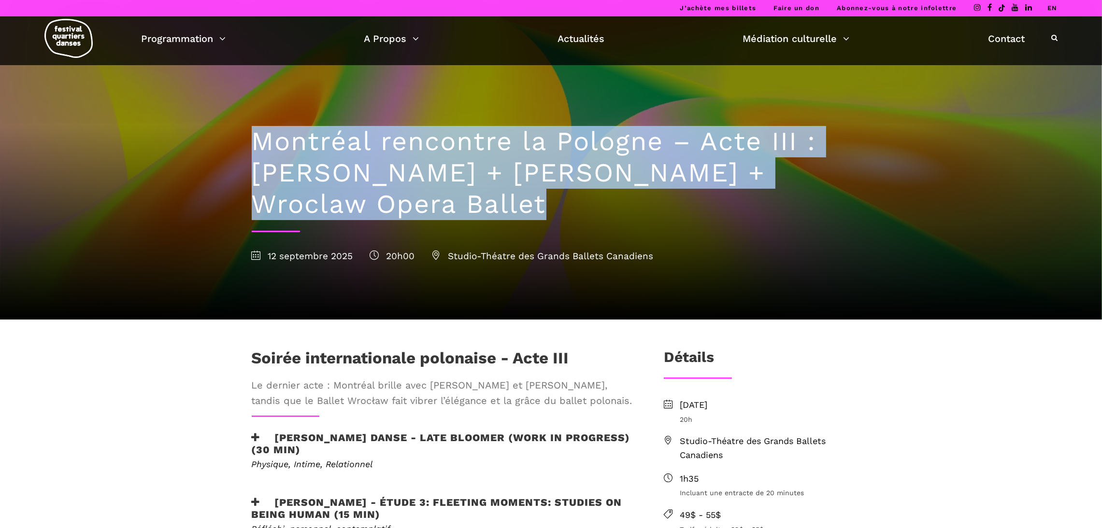
click at [442, 189] on h1 "Montréal rencontre la Pologne – Acte III : Hélène Simoneau Danse + Jane Mappin …" at bounding box center [551, 173] width 599 height 94
copy h1 "Montréal rencontre la Pologne – Acte III : Hélène Simoneau Danse + Jane Mappin …"
click at [537, 206] on h1 "Montréal rencontre la Pologne – Acte III : Hélène Simoneau Danse + Jane Mappin …" at bounding box center [551, 173] width 599 height 94
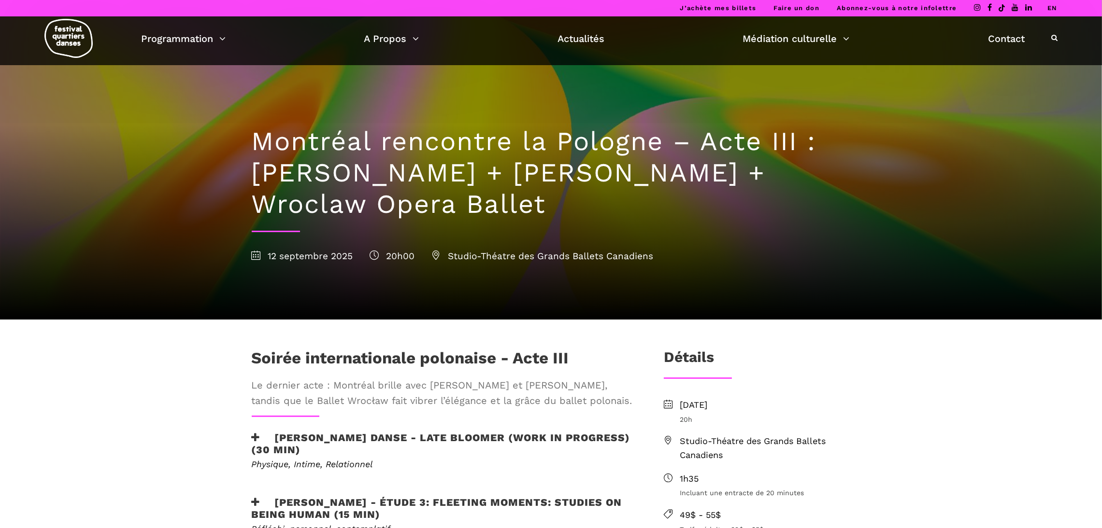
drag, startPoint x: 552, startPoint y: 212, endPoint x: 234, endPoint y: 174, distance: 320.6
click at [234, 174] on div "Montréal rencontre la Pologne – Acte III : Hélène Simoneau Danse + Jane Mappin …" at bounding box center [551, 192] width 638 height 255
copy h1 "Hélène Simoneau Danse + Jane Mappin + Wroclaw Opera Ballet"
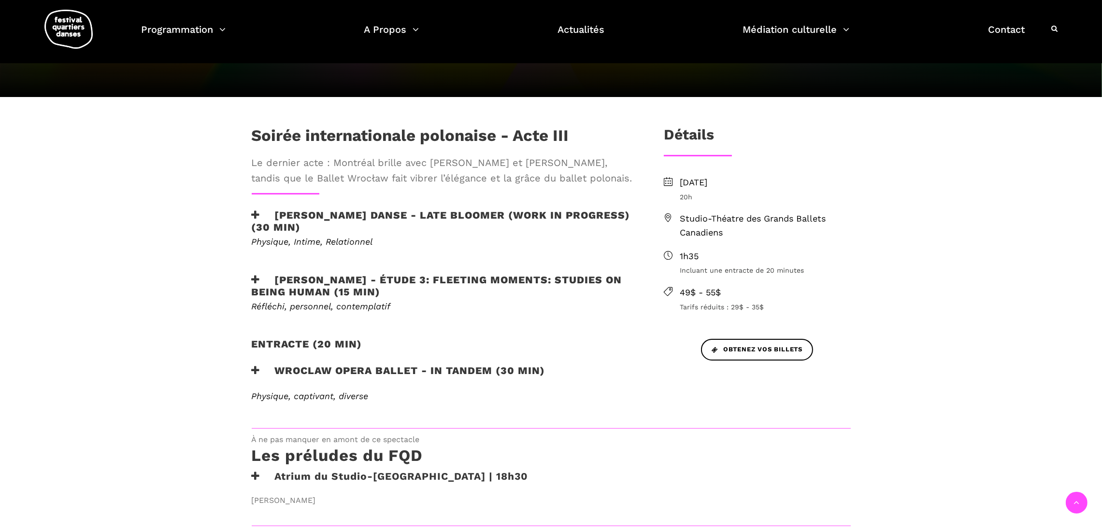
scroll to position [227, 0]
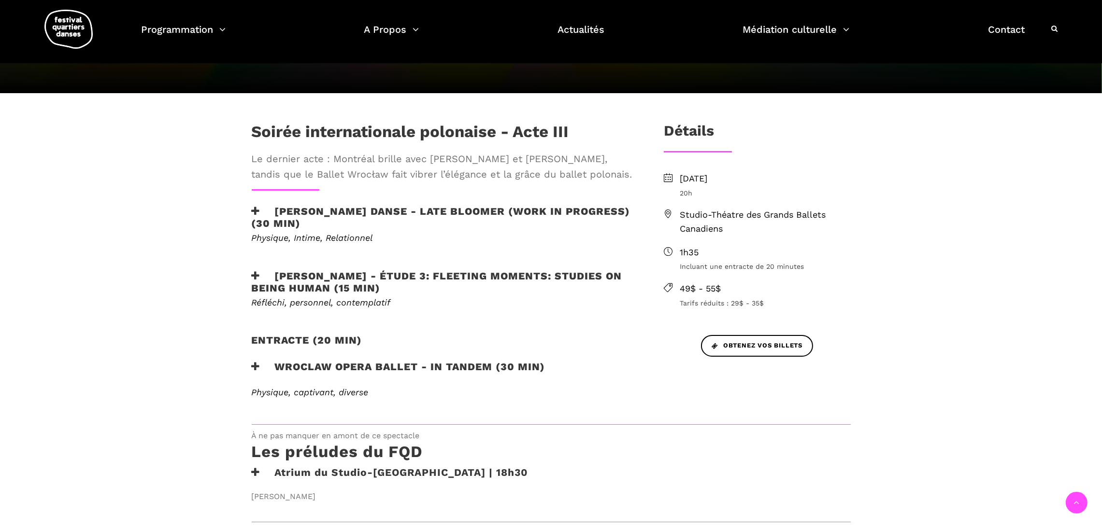
click at [486, 368] on h3 "Wroclaw Opera Ballet - In Tandem (30 min)" at bounding box center [399, 373] width 294 height 24
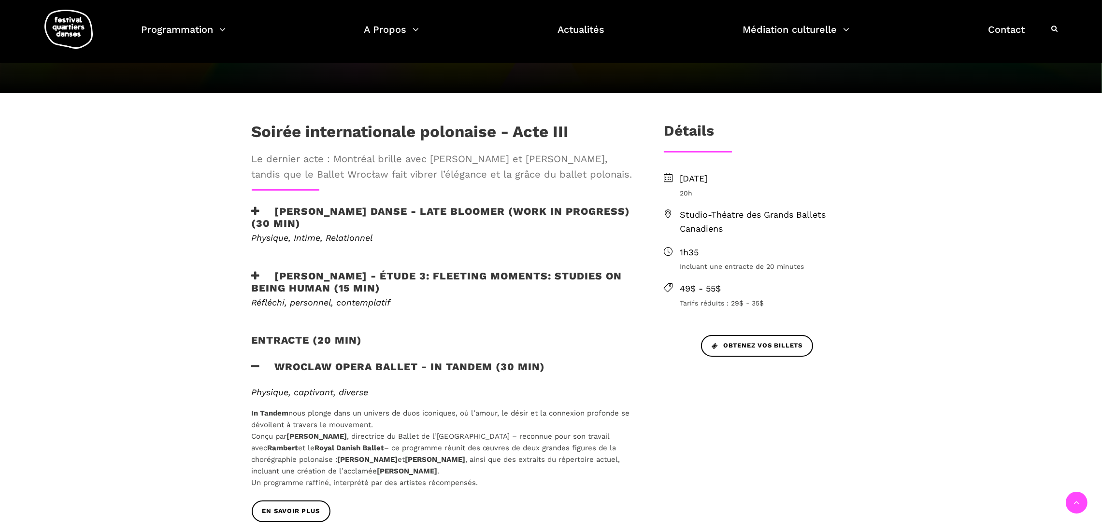
click at [477, 224] on h3 "Hélène Simoneau Danse - Late bloomer (work in progress) (30 min)" at bounding box center [442, 217] width 381 height 24
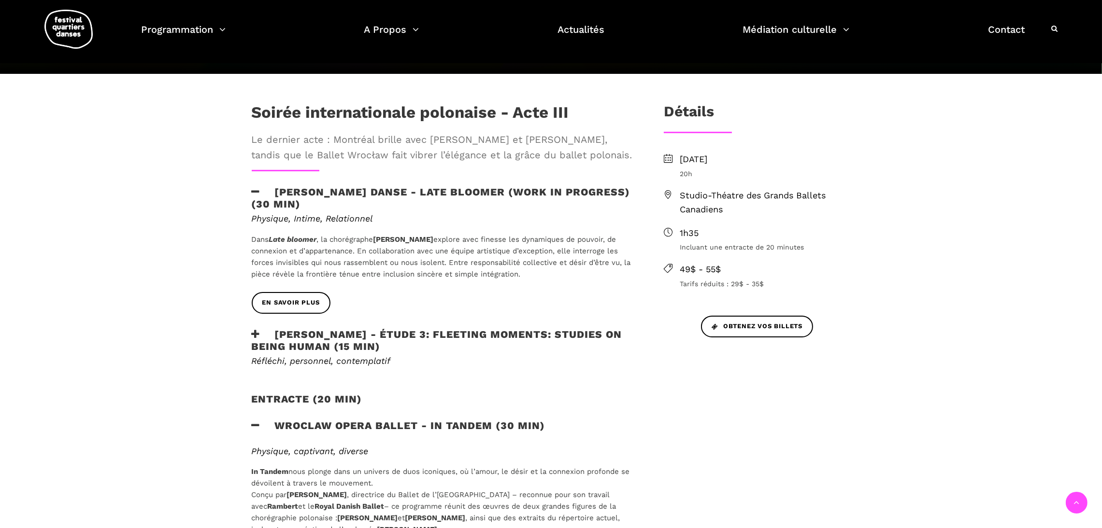
scroll to position [247, 0]
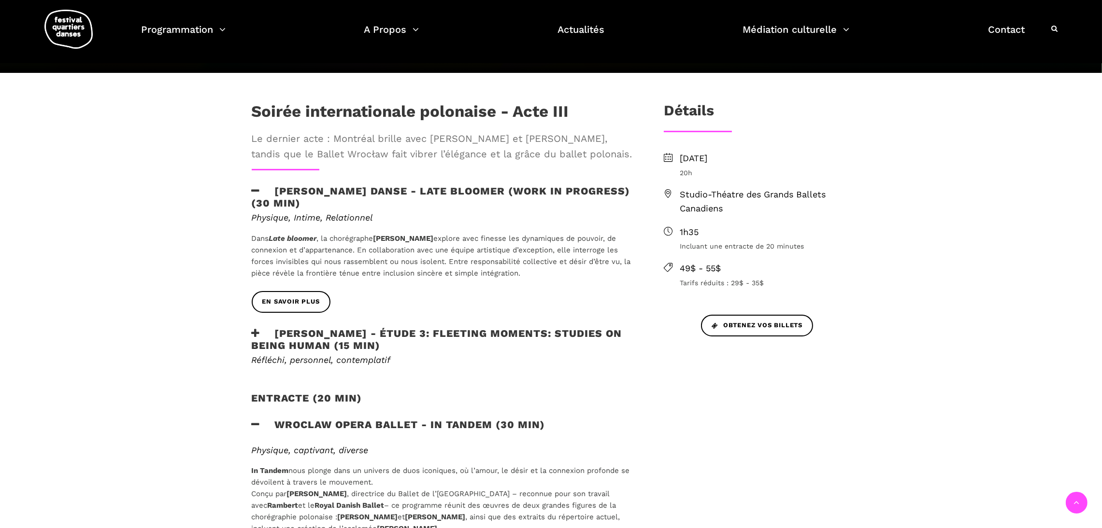
click at [425, 339] on h3 "Jane Mappin - Étude 3: Fleeting moments: studies on being human (15 min)" at bounding box center [442, 340] width 381 height 24
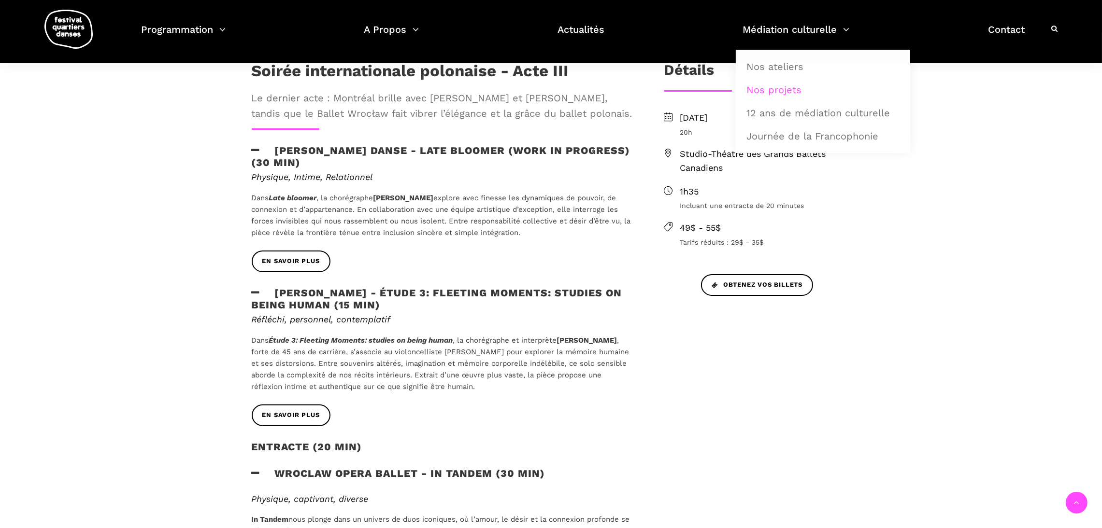
scroll to position [0, 0]
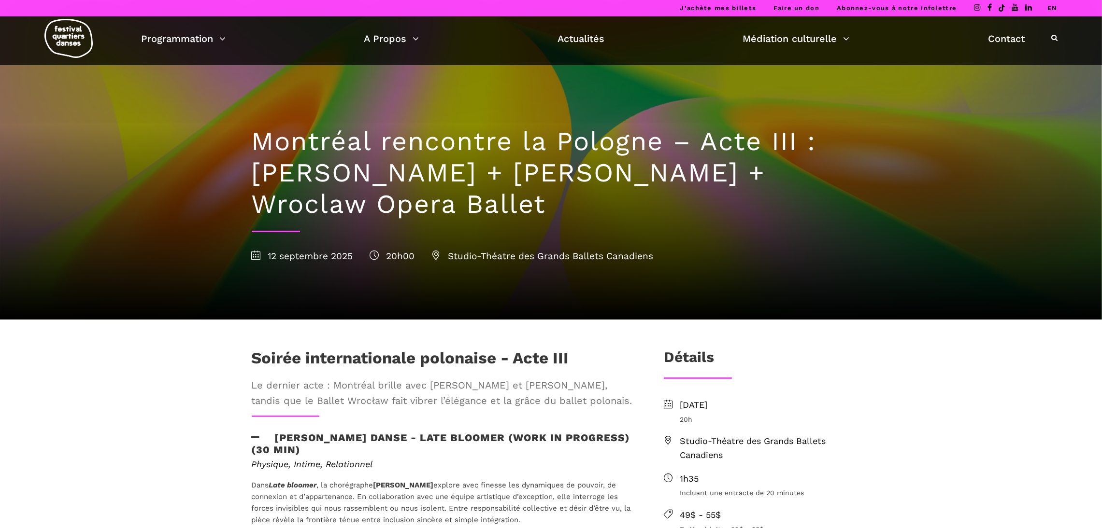
click at [1052, 11] on link "EN" at bounding box center [1052, 7] width 10 height 7
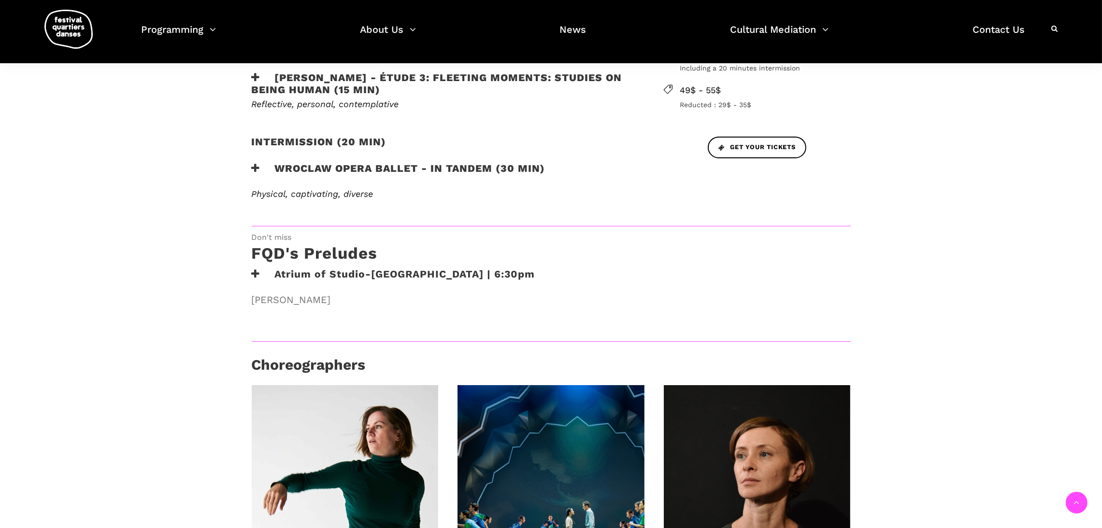
click at [354, 87] on h3 "Jane Mappin - Étude 3: Fleeting moments: studies on being human (15 min)" at bounding box center [442, 83] width 381 height 24
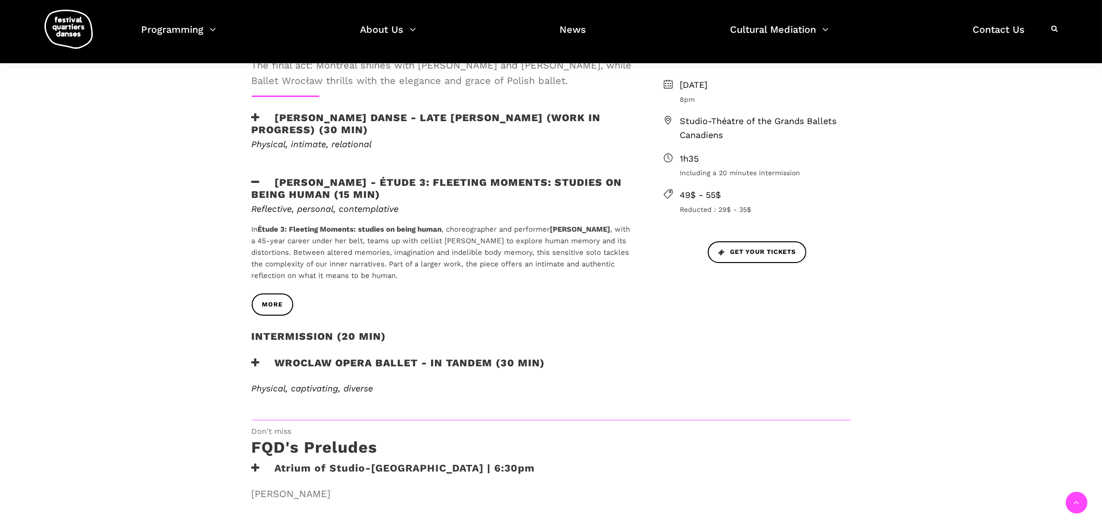
scroll to position [318, 0]
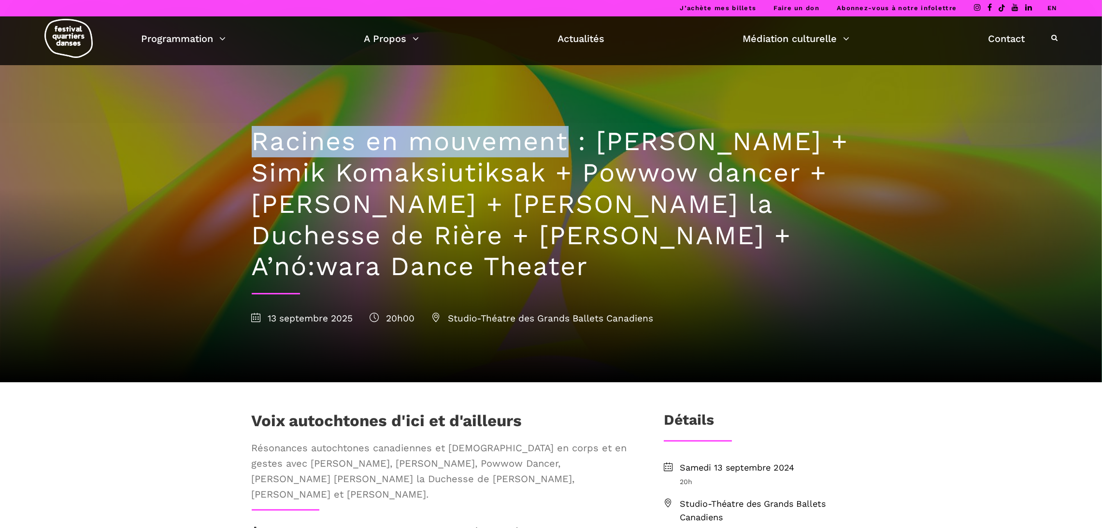
drag, startPoint x: 256, startPoint y: 140, endPoint x: 573, endPoint y: 141, distance: 317.4
click at [573, 141] on h1 "Racines en mouvement : [PERSON_NAME] + Simik Komaksiutiksak + Powwow dancer + […" at bounding box center [551, 204] width 599 height 157
copy h1 "Racines en mouvement"
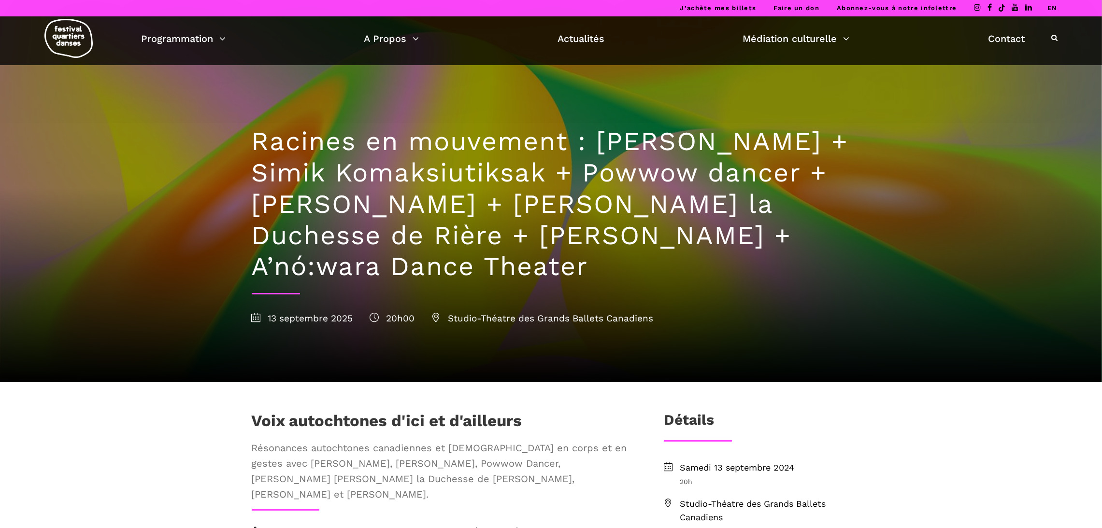
click at [386, 422] on h1 "Voix autochtones d'ici et d'ailleurs" at bounding box center [387, 424] width 271 height 24
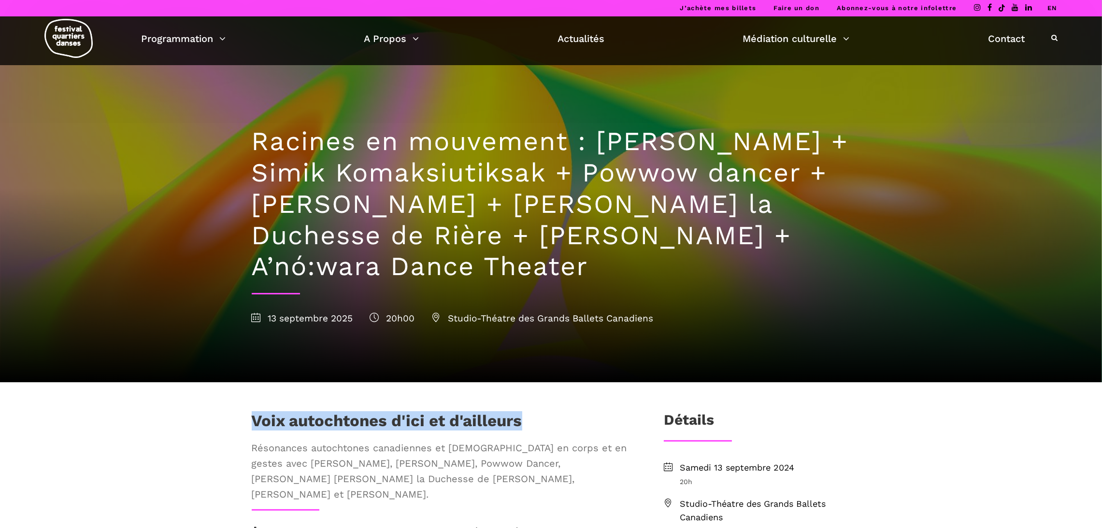
click at [386, 422] on h1 "Voix autochtones d'ici et d'ailleurs" at bounding box center [387, 424] width 271 height 24
copy h1 "Voix autochtones d'ici et d'ailleurs"
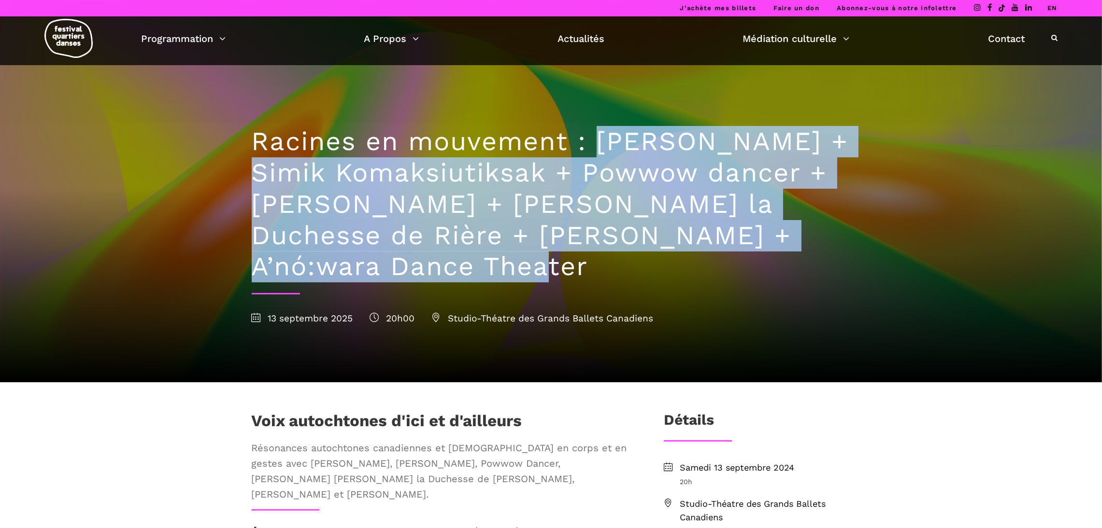
drag, startPoint x: 491, startPoint y: 256, endPoint x: 599, endPoint y: 139, distance: 158.9
click at [599, 139] on h1 "Racines en mouvement : Nina Segalowitz + Simik Komaksiutiksak + Powwow dancer +…" at bounding box center [551, 204] width 599 height 157
copy h1 "Nina Segalowitz + Simik Komaksiutiksak + Powwow dancer + Marshall Diabo + Lou L…"
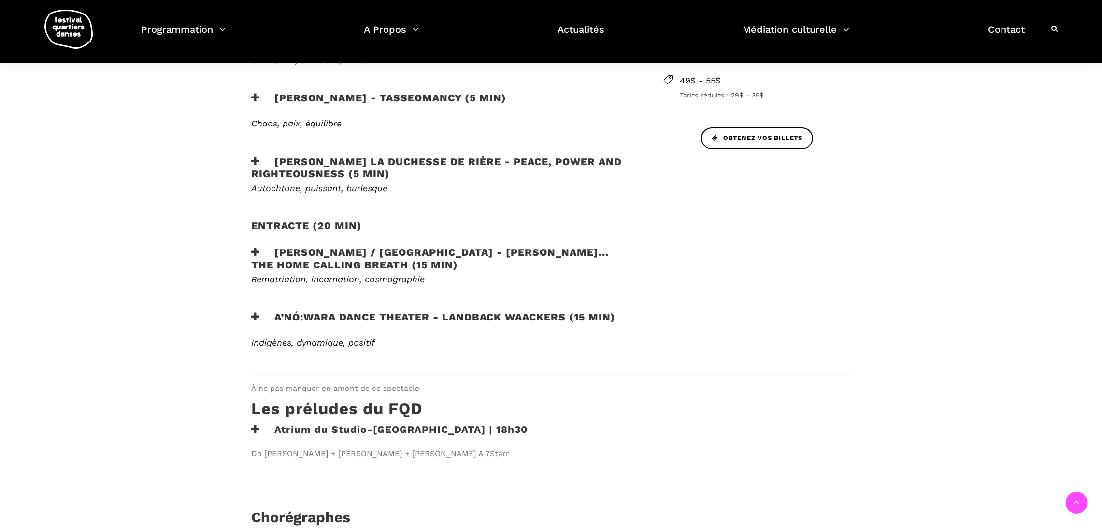
scroll to position [500, 0]
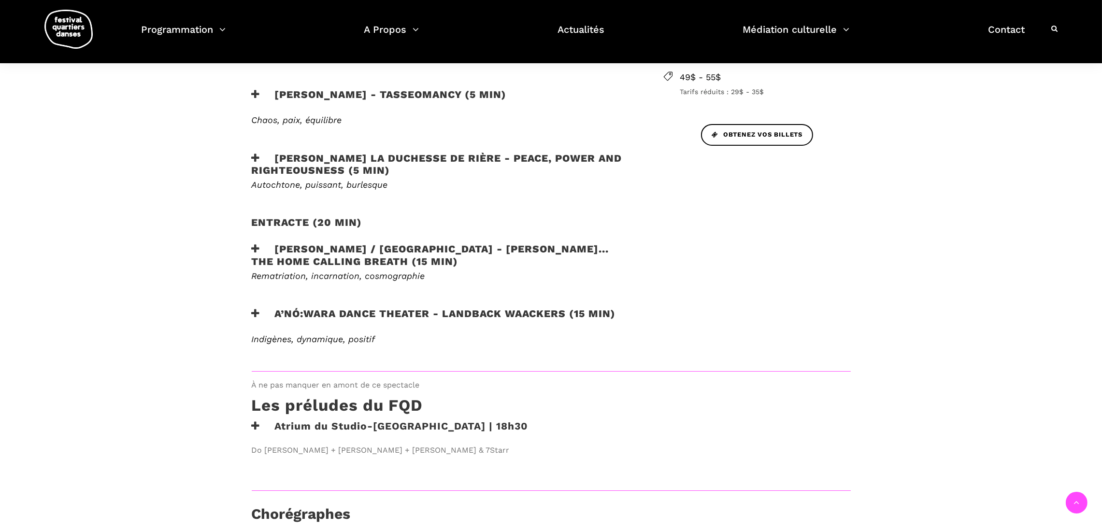
click at [344, 420] on h3 "Atrium du Studio-Théâtre des GBC | 18h30" at bounding box center [390, 432] width 277 height 24
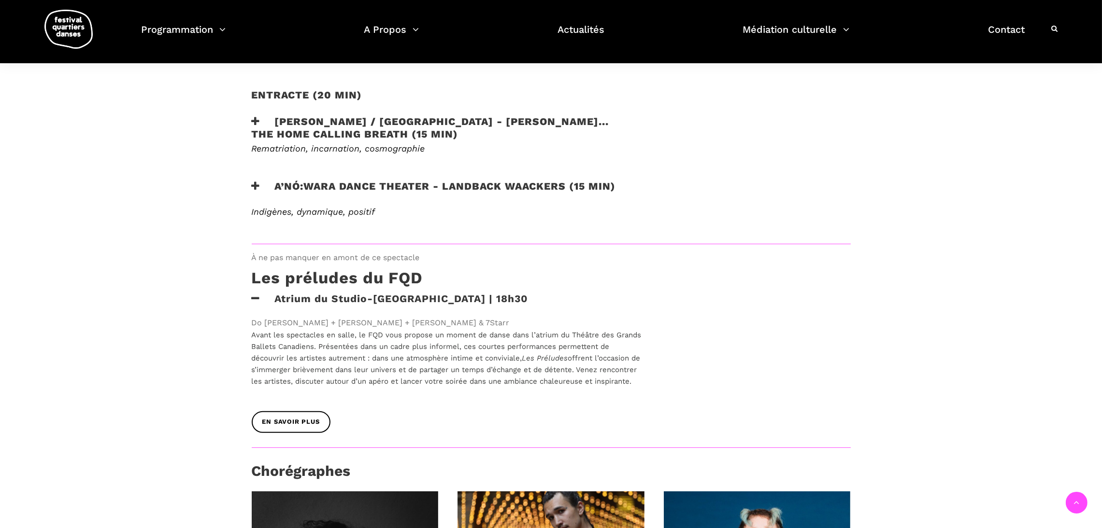
scroll to position [630, 0]
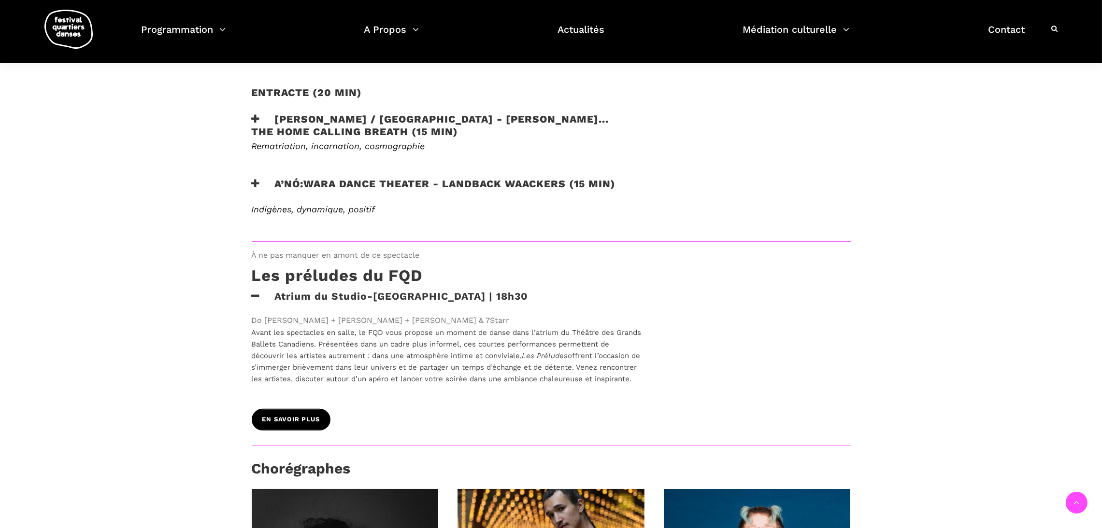
click at [310, 415] on span "En savoir plus" at bounding box center [290, 420] width 57 height 10
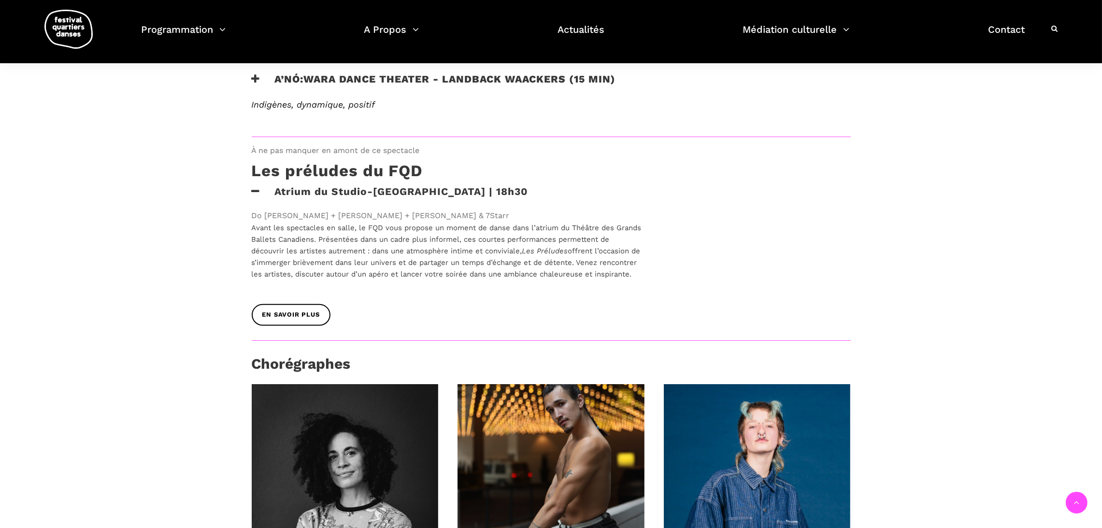
scroll to position [736, 0]
click at [349, 228] on p "Avant les spectacles en salle, le FQD vous propose un moment de danse dans l’at…" at bounding box center [448, 251] width 393 height 58
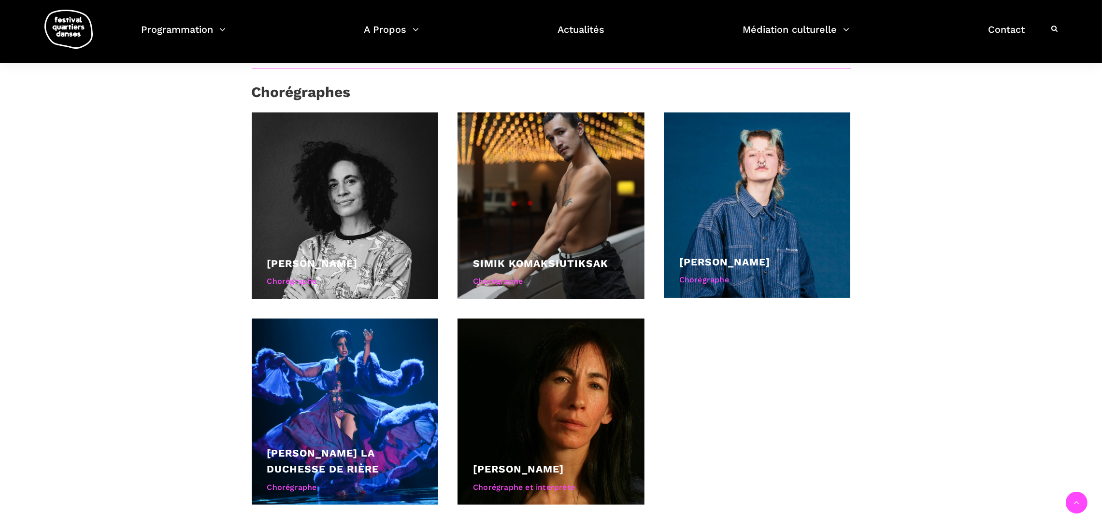
scroll to position [1006, 0]
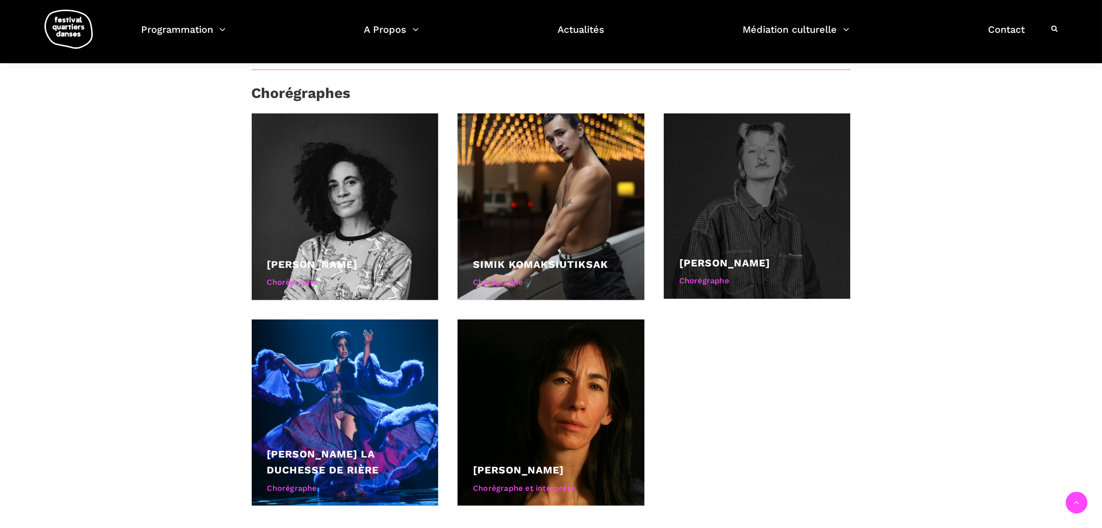
click at [773, 207] on div at bounding box center [757, 206] width 187 height 185
click at [729, 205] on div at bounding box center [757, 206] width 187 height 185
click at [711, 263] on div "Marshall Diabo" at bounding box center [757, 263] width 156 height 16
click at [682, 262] on link "Marshall Diabo" at bounding box center [724, 263] width 91 height 12
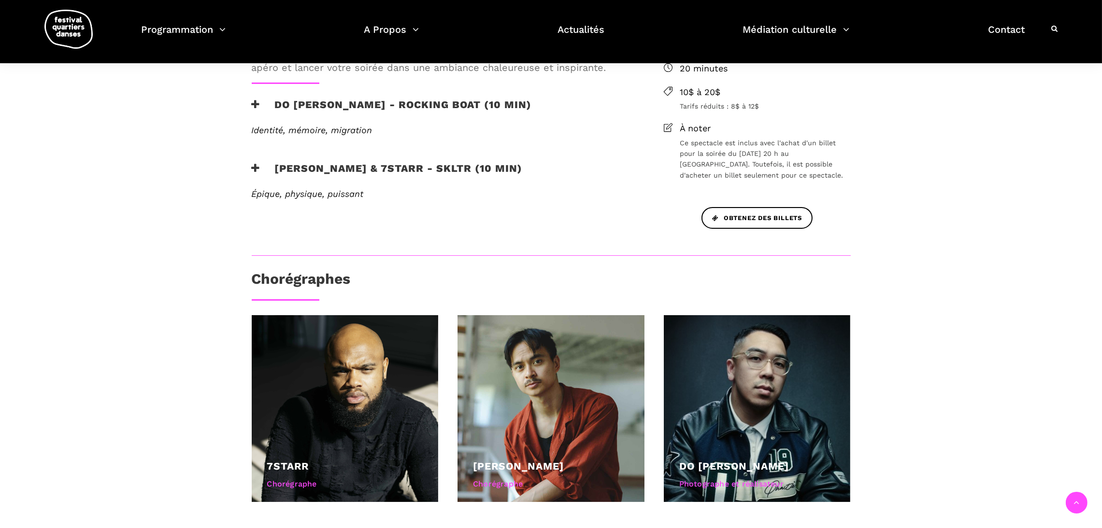
scroll to position [380, 0]
